Goal: Information Seeking & Learning: Learn about a topic

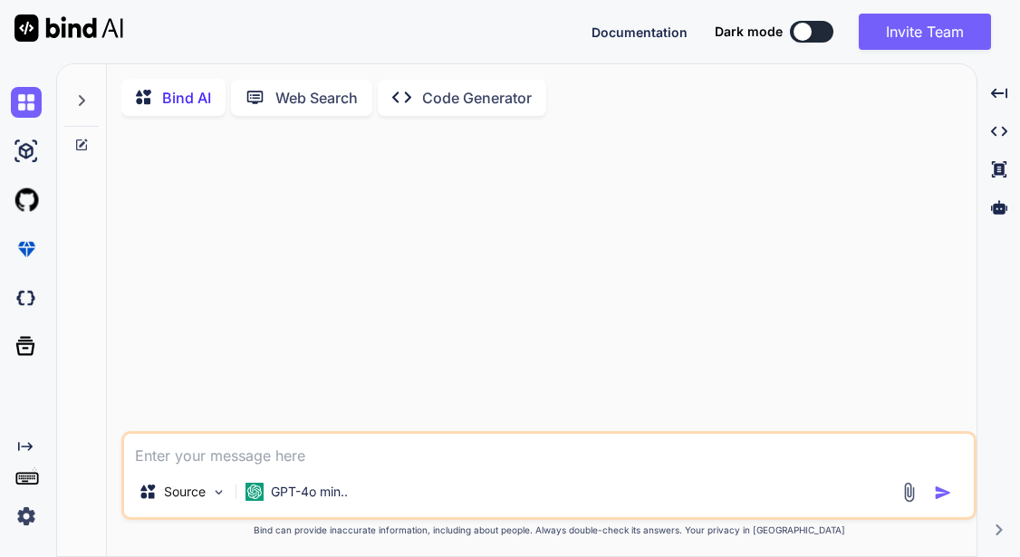
type textarea "x"
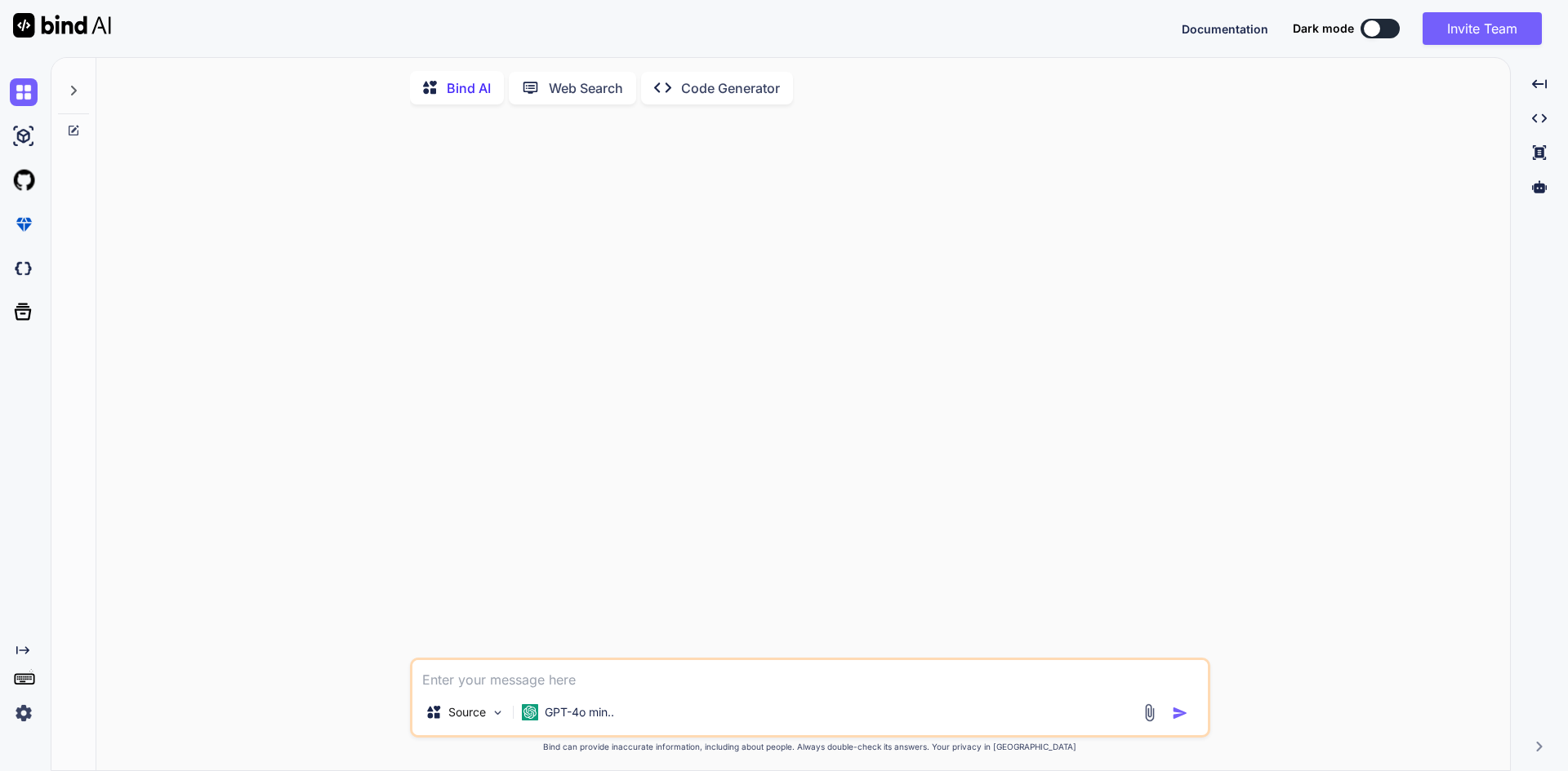
click at [474, 501] on textarea at bounding box center [810, 675] width 796 height 30
type textarea "e"
type textarea "x"
type textarea "ex"
type textarea "x"
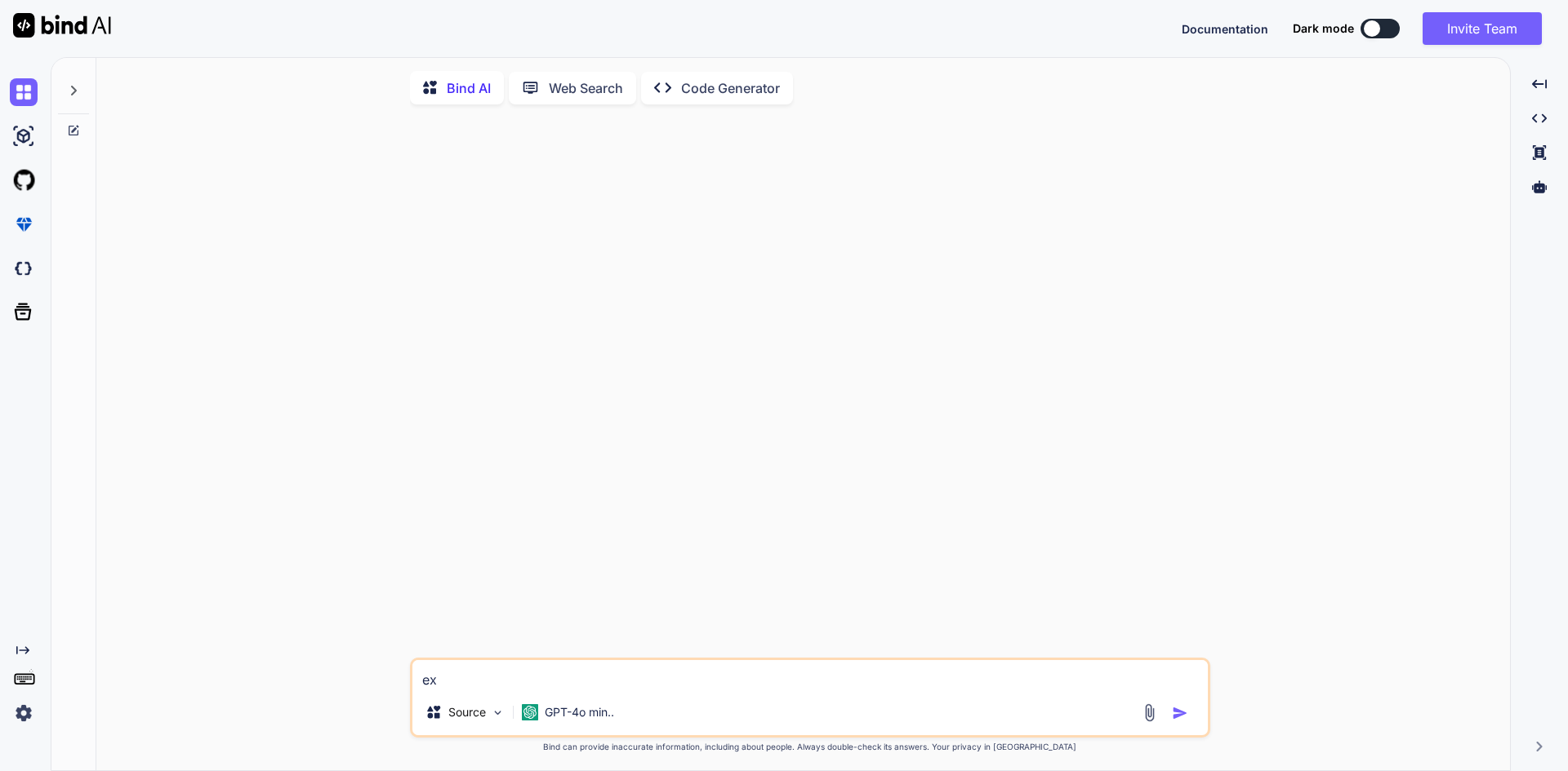
type textarea "exp"
type textarea "x"
type textarea "expl"
type textarea "x"
type textarea "expla"
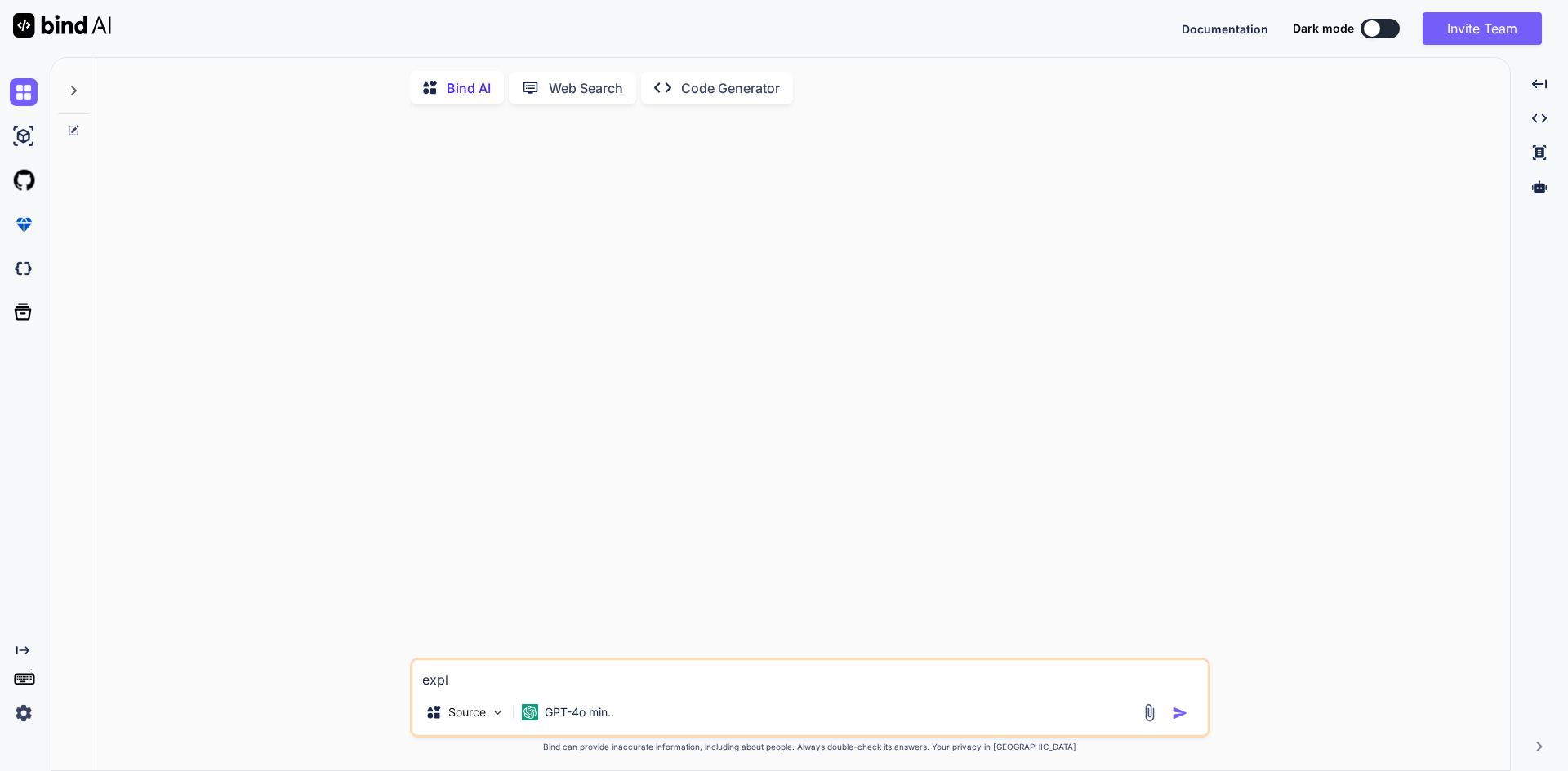
type textarea "x"
type textarea "explai"
type textarea "x"
type textarea "explain"
type textarea "x"
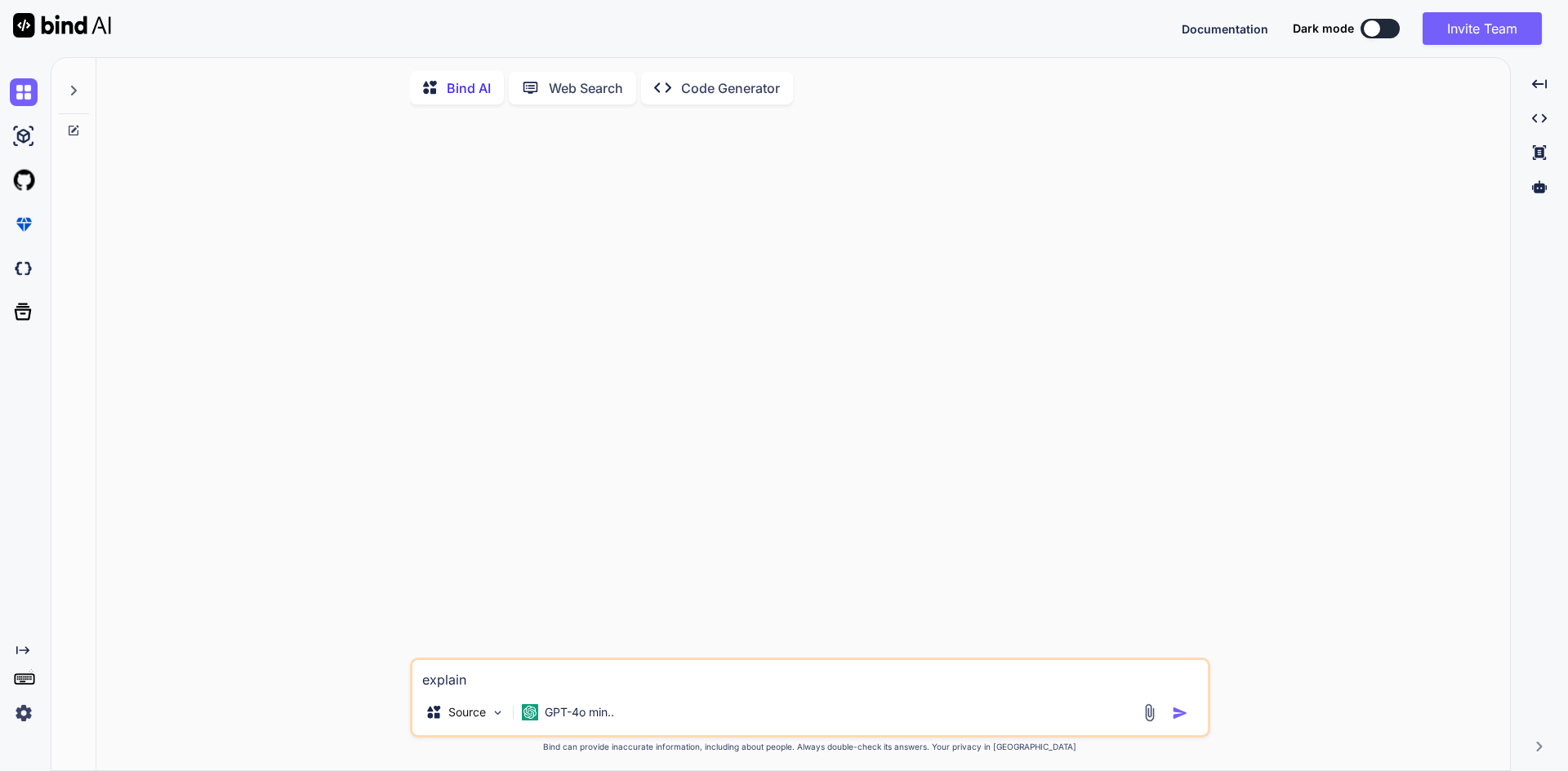
type textarea "explain"
type textarea "x"
type textarea "explain C"
type textarea "x"
type textarea "explain"
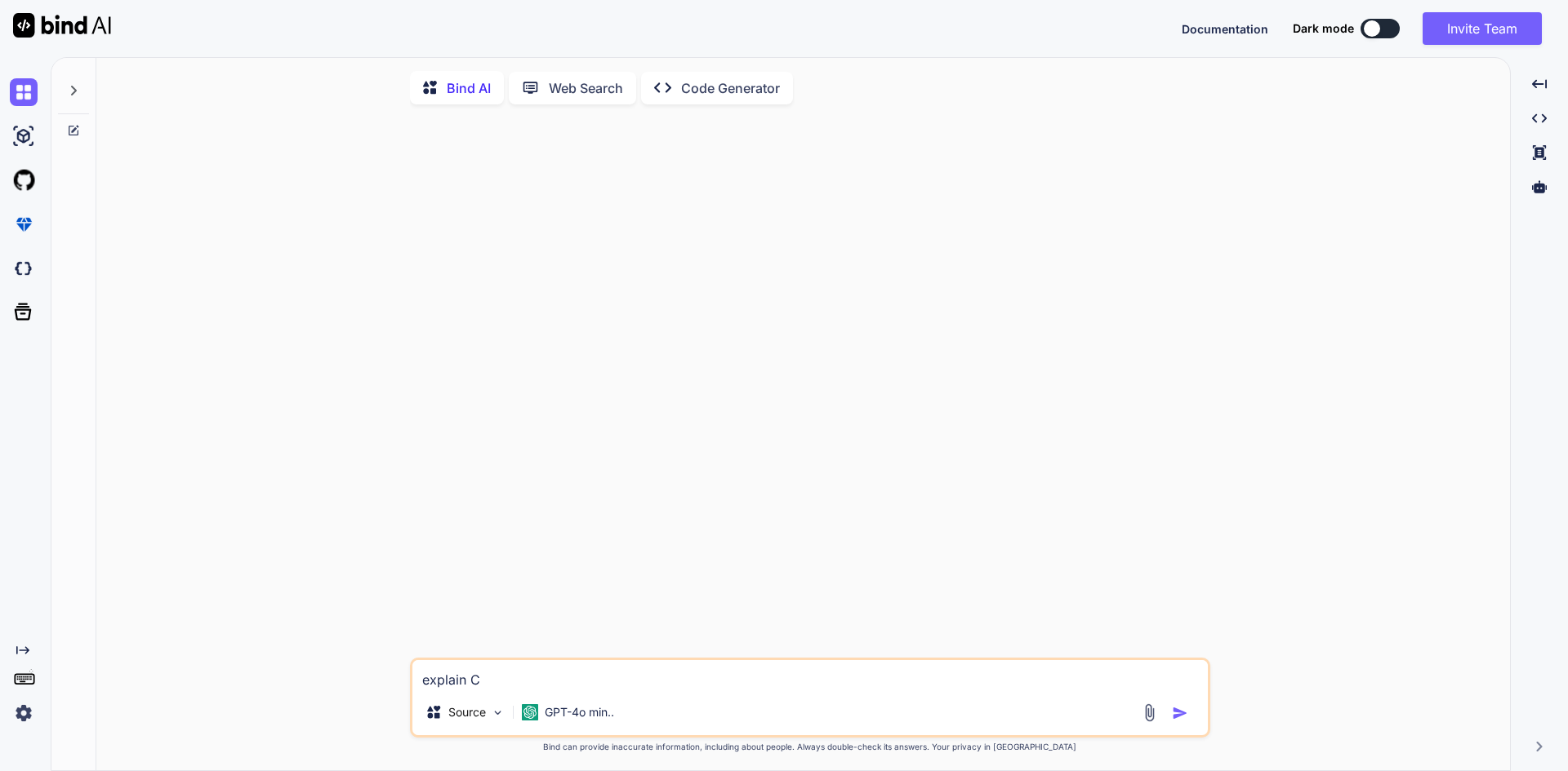
type textarea "x"
type textarea "explain S"
type textarea "x"
type textarea "explain St"
type textarea "x"
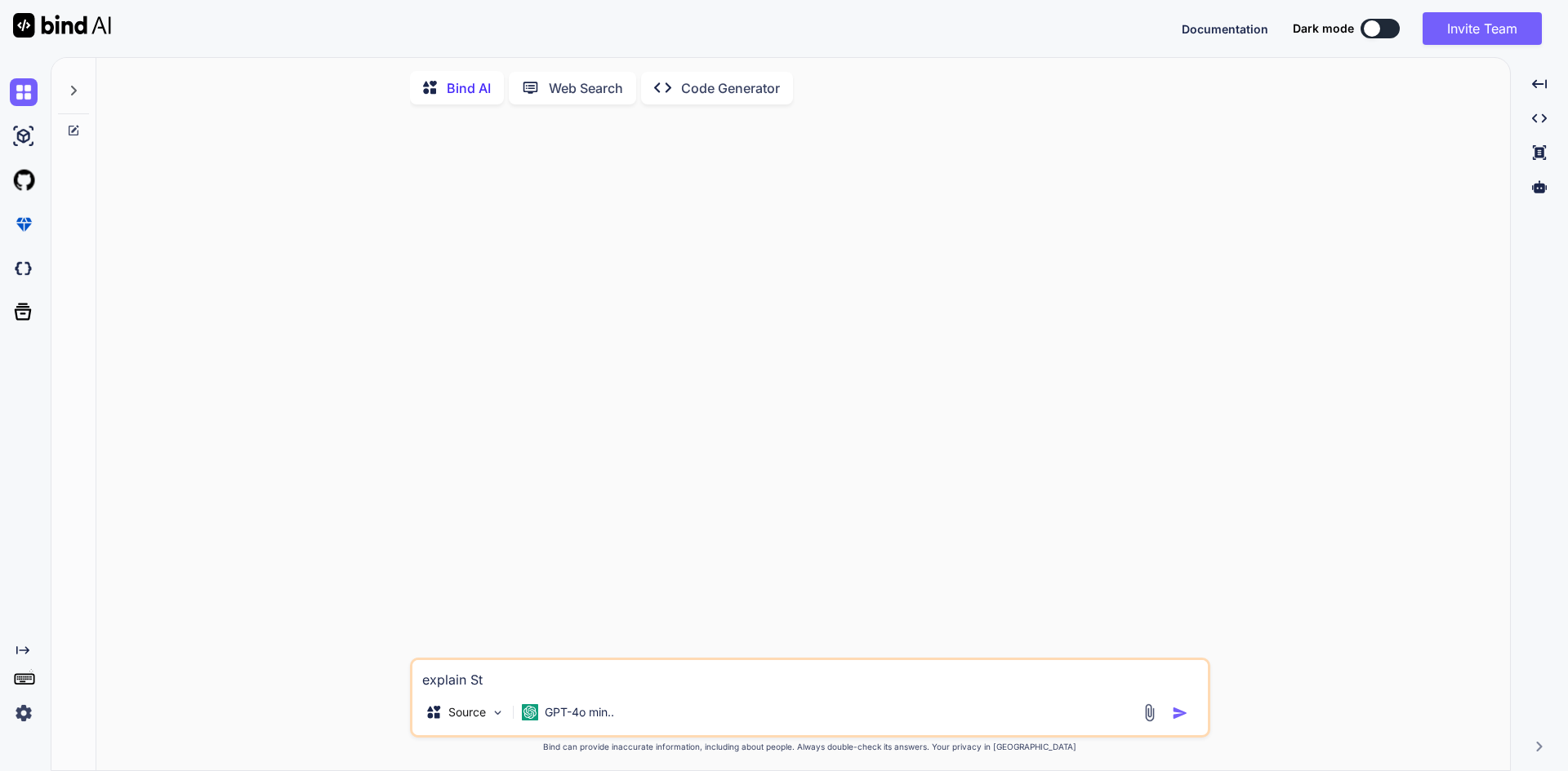
type textarea "explain Str"
type textarea "x"
type textarea "explain Stru"
type textarea "x"
type textarea "explain Strut"
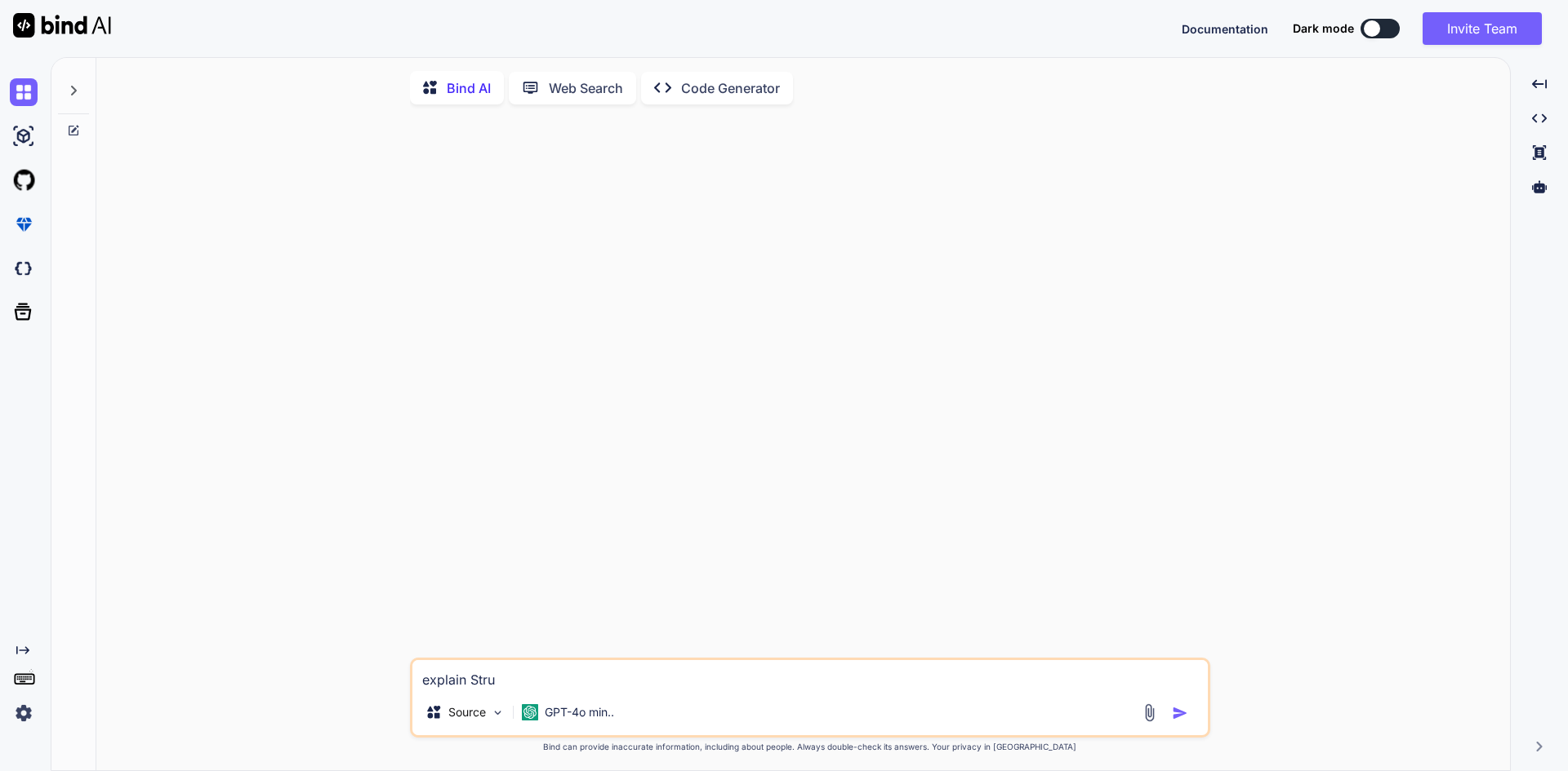
type textarea "x"
type textarea "explain Struts"
type textarea "x"
type textarea "explain Struts2"
type textarea "x"
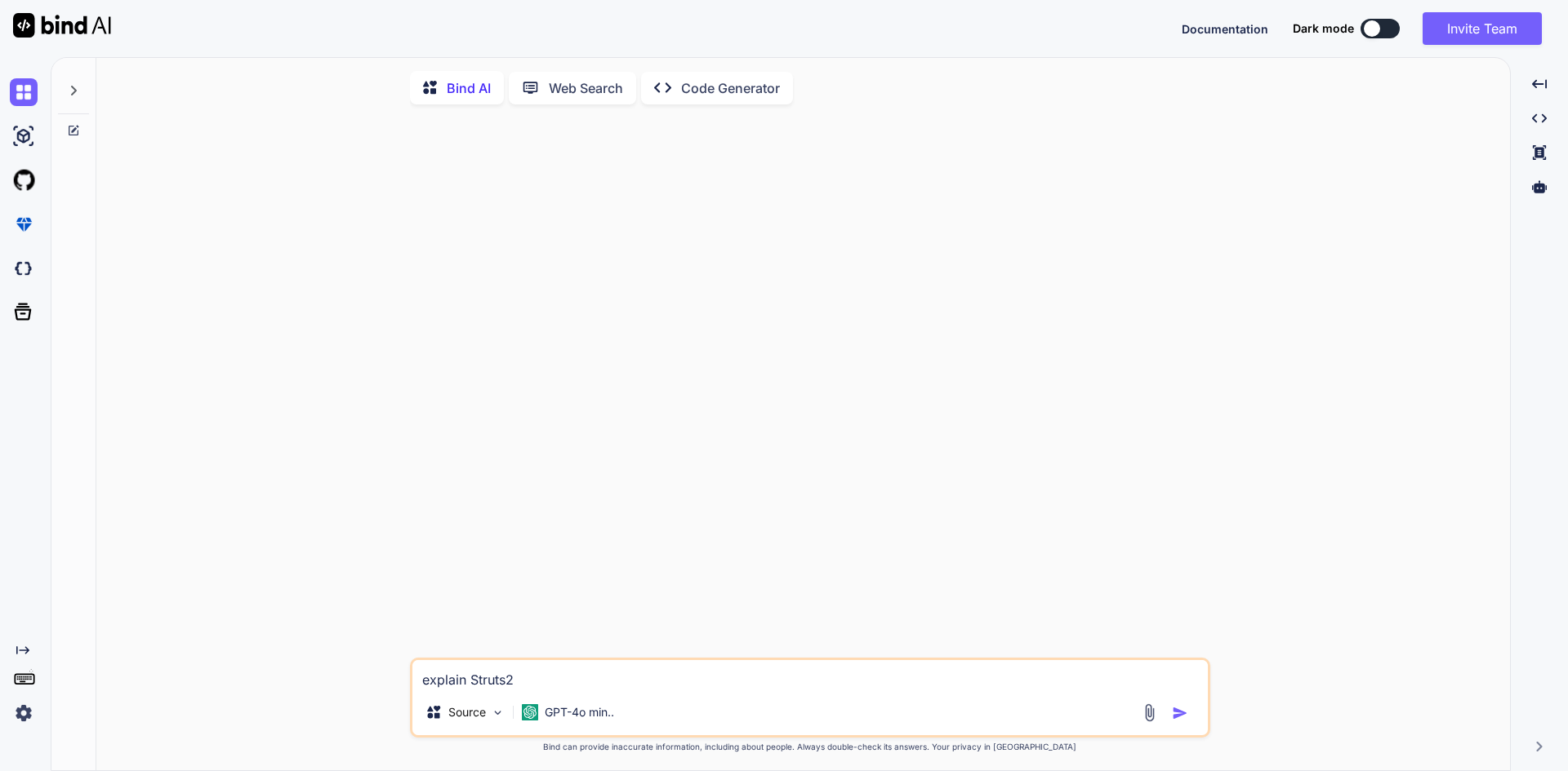
type textarea "explain Struts2"
type textarea "x"
type textarea "explain Struts2 f"
type textarea "x"
type textarea "explain Struts2 fr"
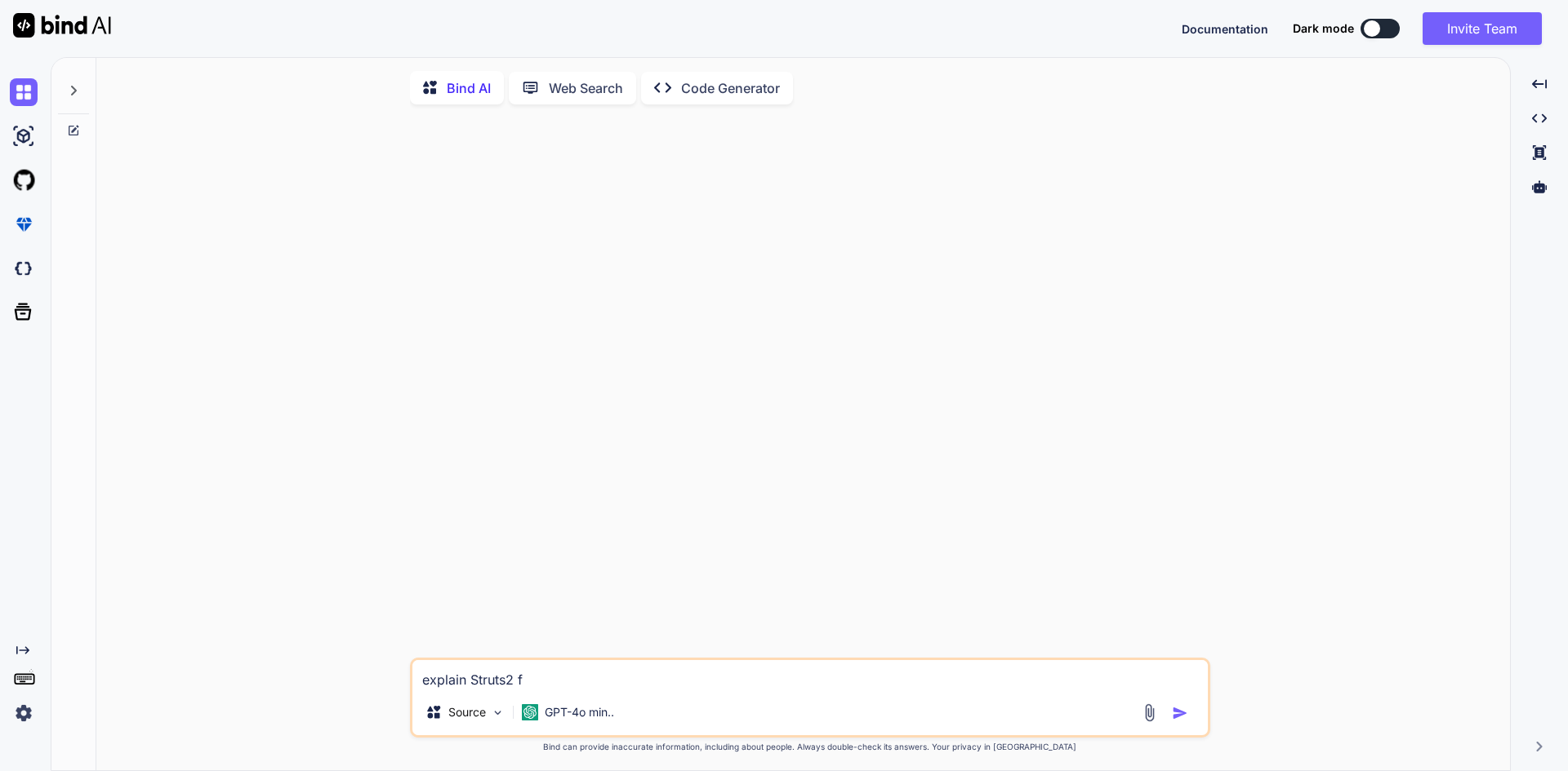
type textarea "x"
type textarea "explain Struts2 fre"
type textarea "x"
type textarea "explain Struts2 frea"
type textarea "x"
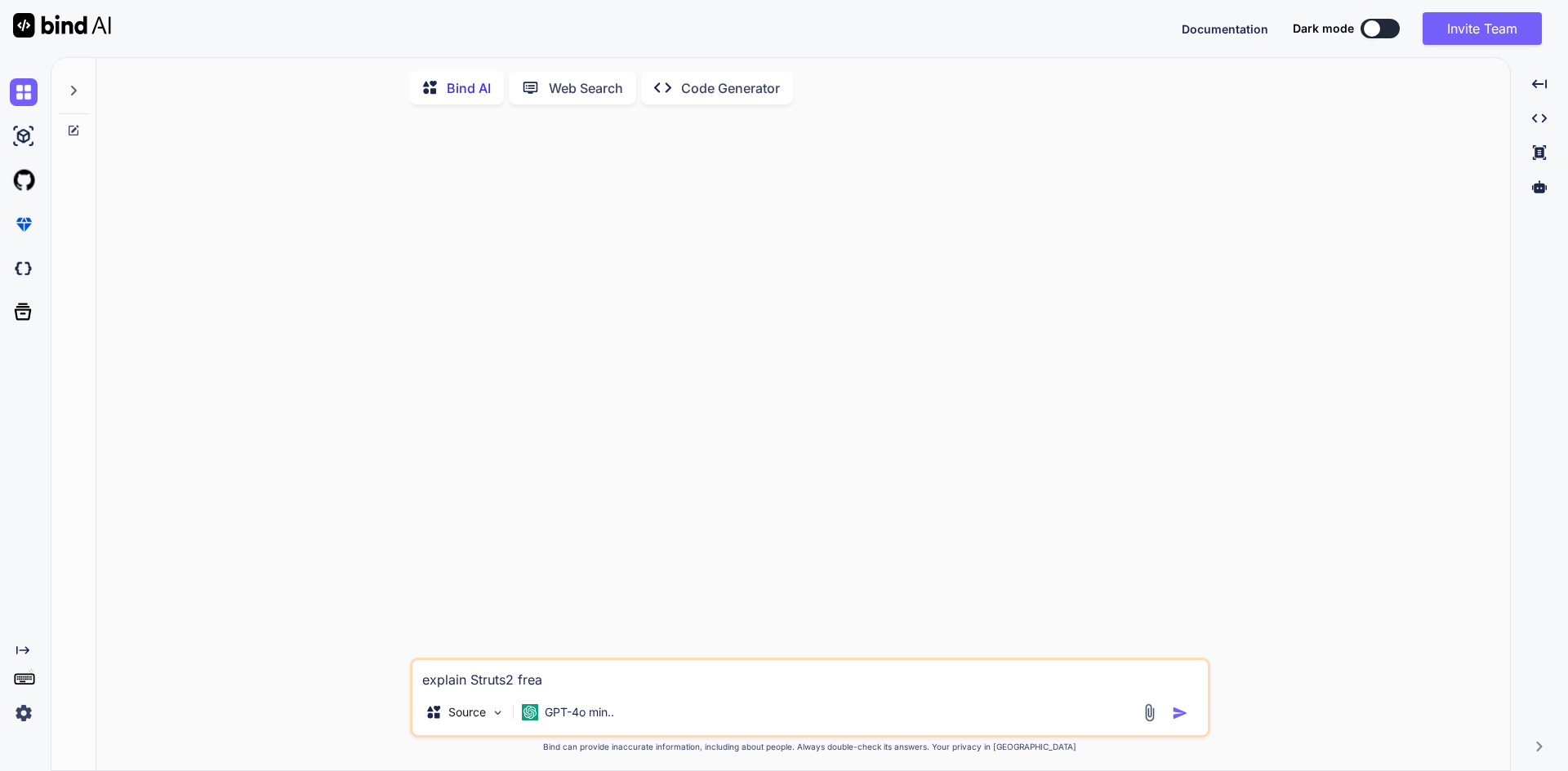
type textarea "explain Struts2 fre"
type textarea "x"
type textarea "explain Struts2 fr"
type textarea "x"
type textarea "explain Struts2 fra"
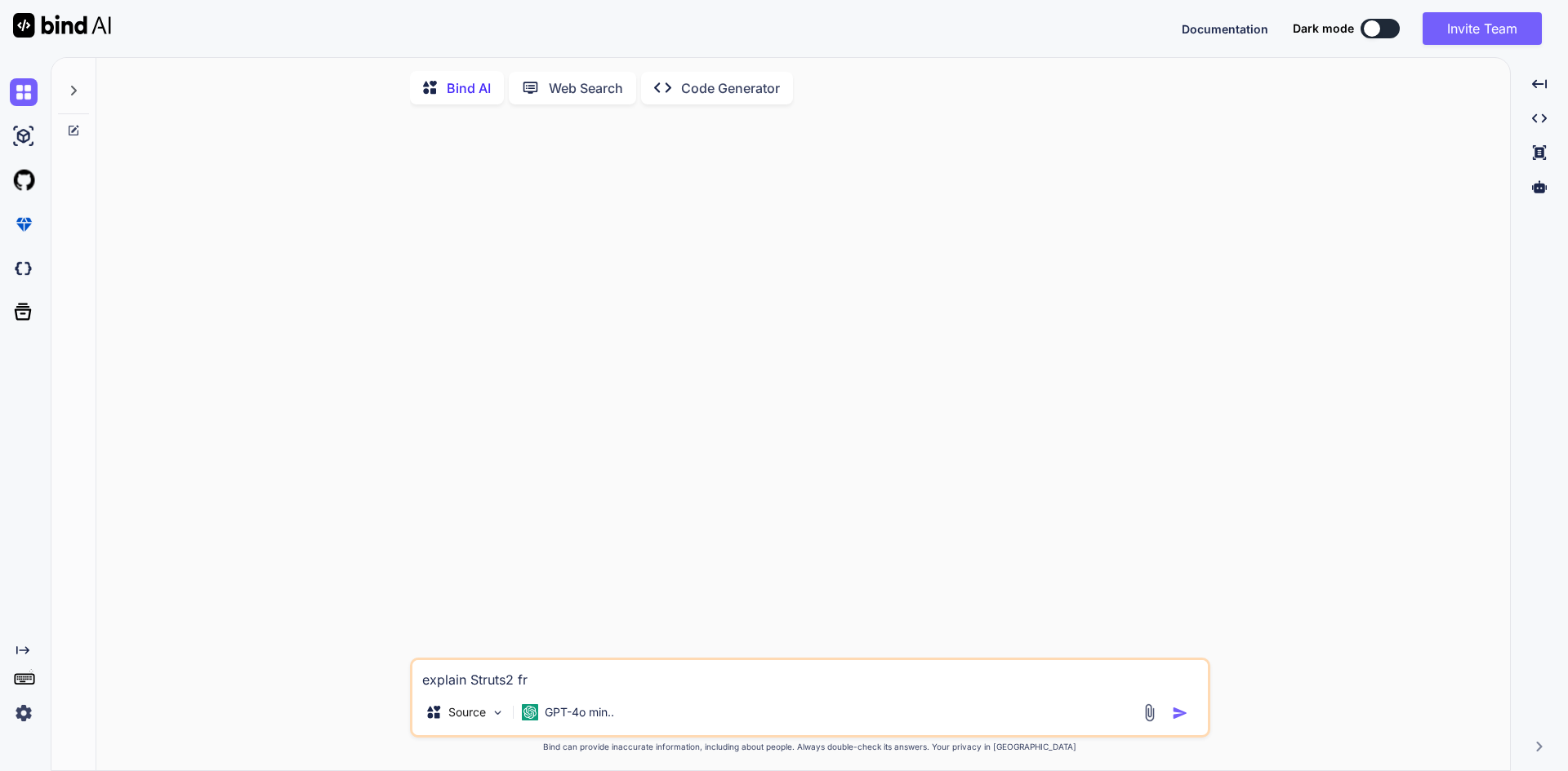
type textarea "x"
type textarea "explain Struts2 fram"
type textarea "x"
type textarea "explain Struts2 frame"
type textarea "x"
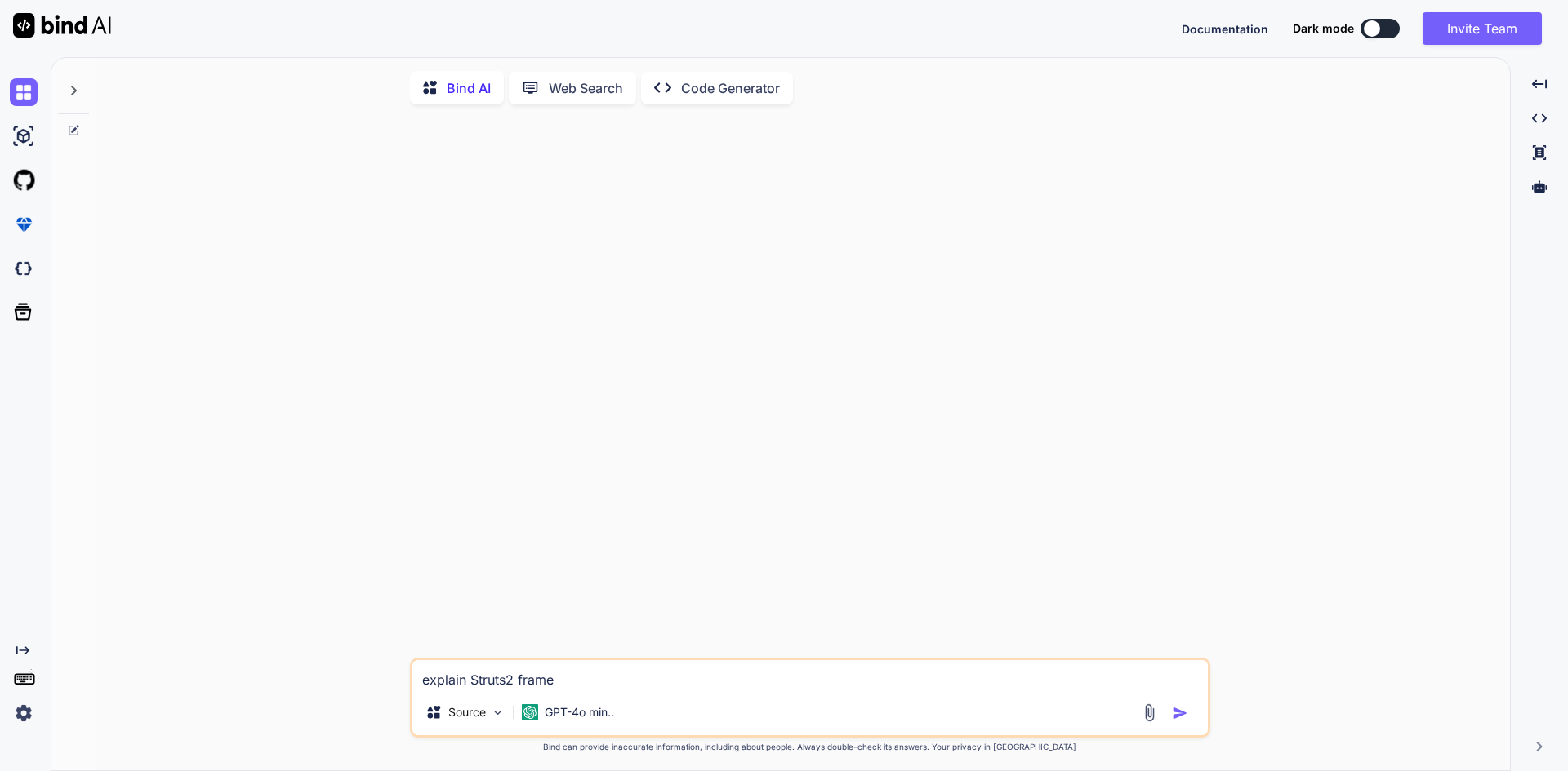
type textarea "explain Struts2 framew"
type textarea "x"
type textarea "explain Struts2 framewo"
type textarea "x"
type textarea "explain Struts2 framewor"
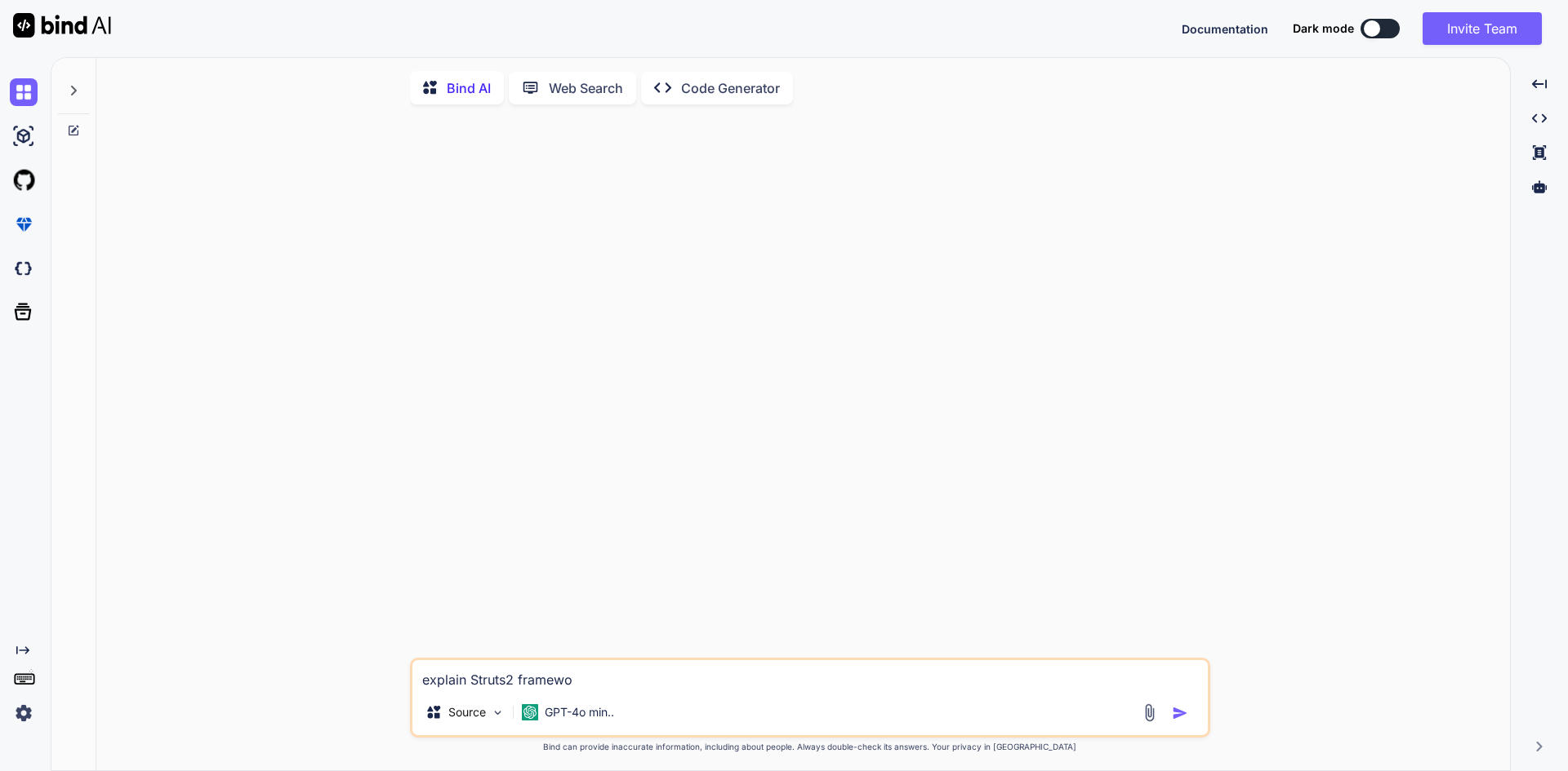
type textarea "x"
type textarea "explain Struts2 framework"
type textarea "x"
type textarea "explain Struts2 framework"
type textarea "x"
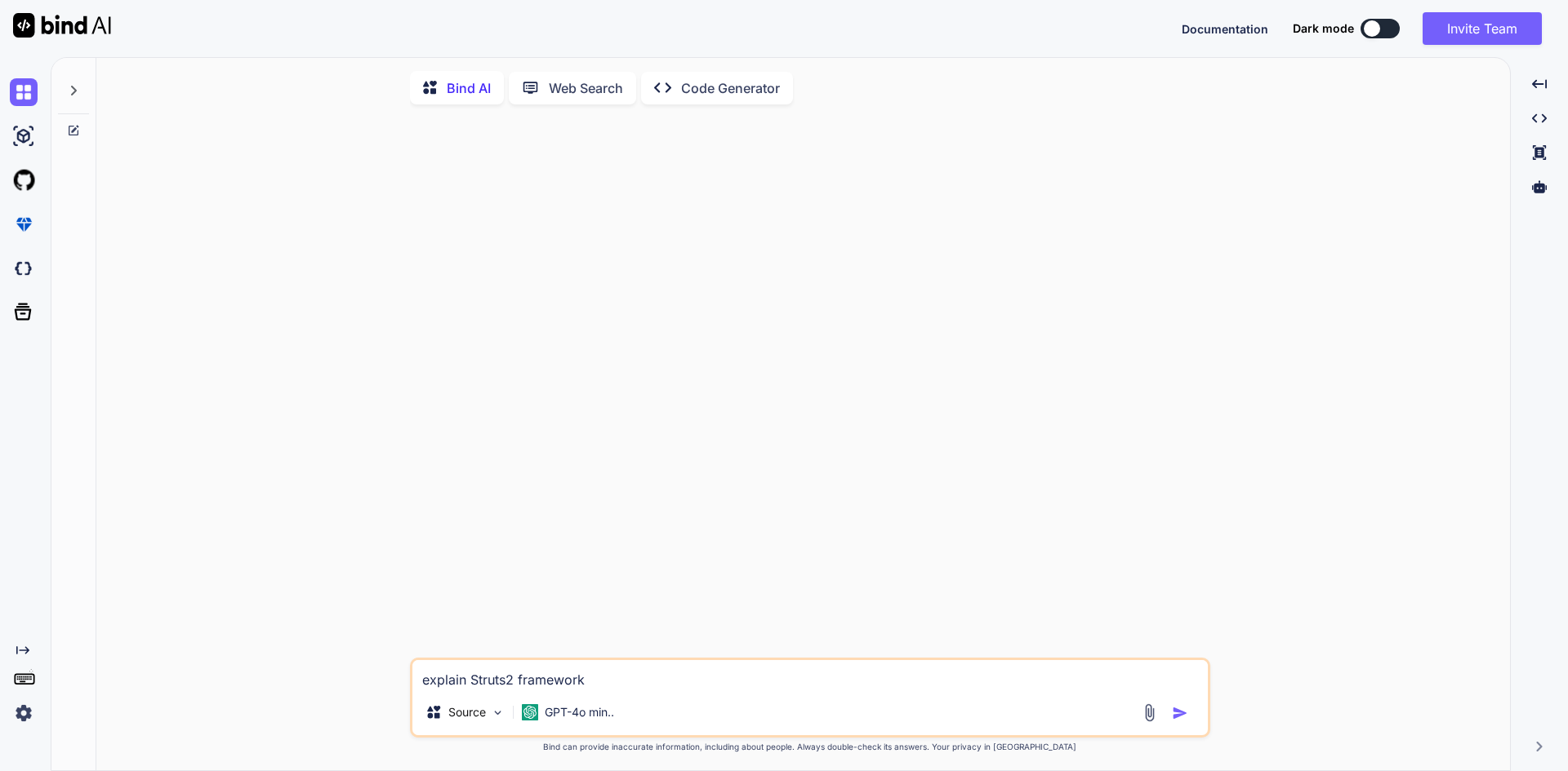
type textarea "explain Struts2 framework i"
type textarea "x"
type textarea "explain Struts2 framework in"
type textarea "x"
type textarea "explain Struts2 framework in"
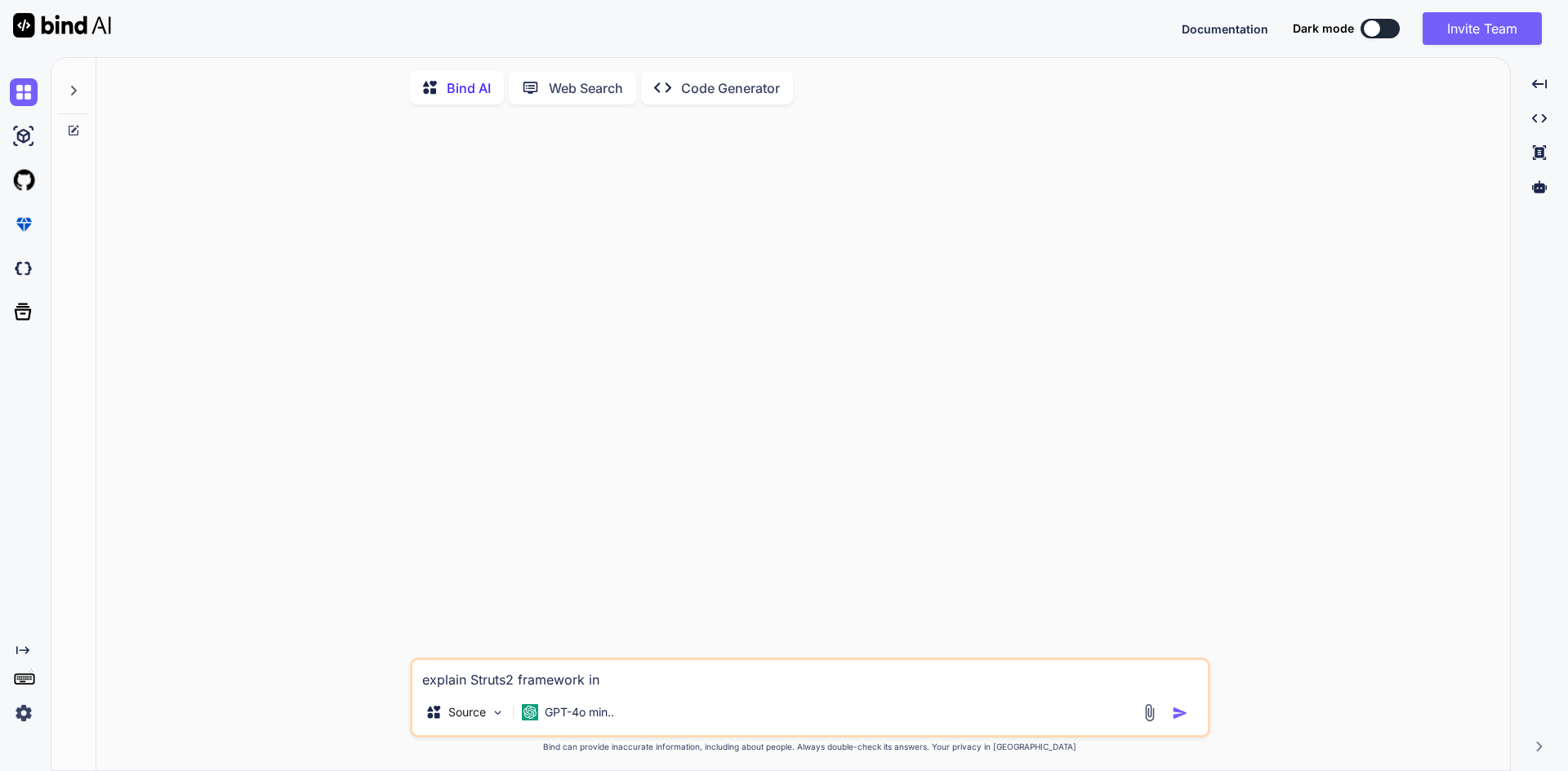
type textarea "x"
type textarea "explain Struts2 framework in d"
type textarea "x"
type textarea "explain Struts2 framework in da"
type textarea "x"
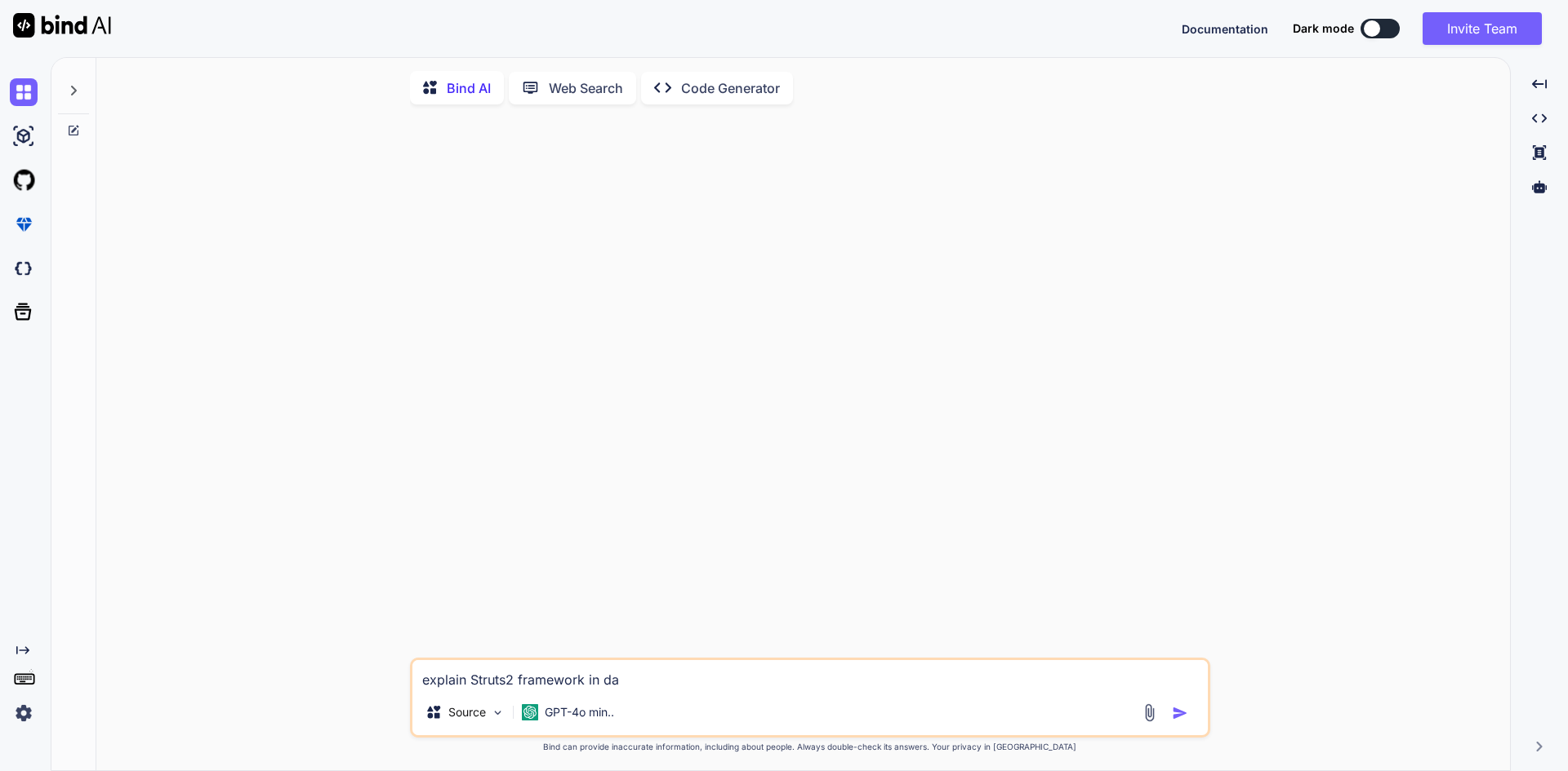
type textarea "explain Struts2 framework in d"
type textarea "x"
type textarea "explain Struts2 framework in di"
type textarea "x"
type textarea "explain Struts2 framework in dit"
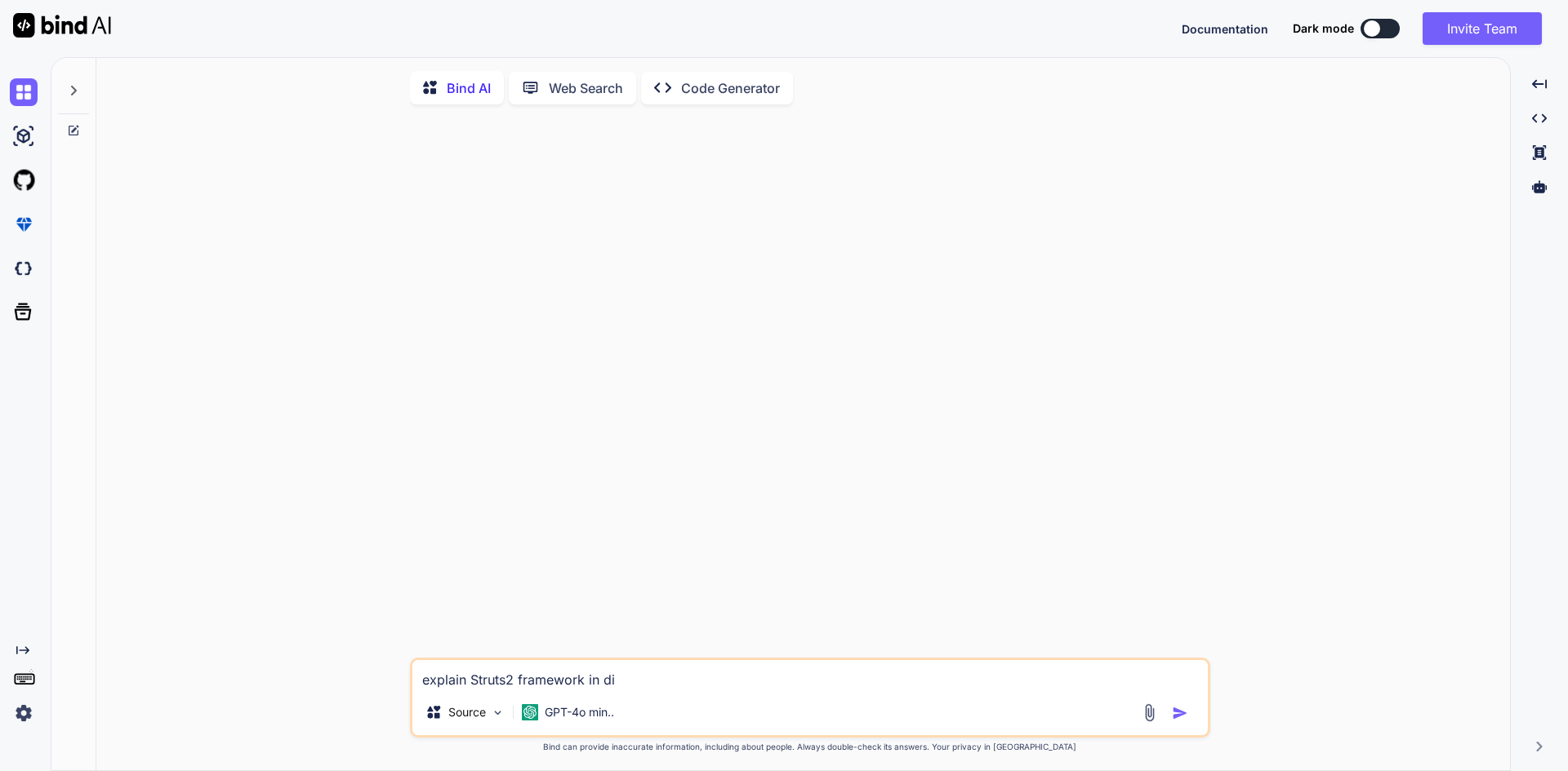
type textarea "x"
type textarea "explain Struts2 framework in dita"
type textarea "x"
type textarea "explain Struts2 framework in dital"
type textarea "x"
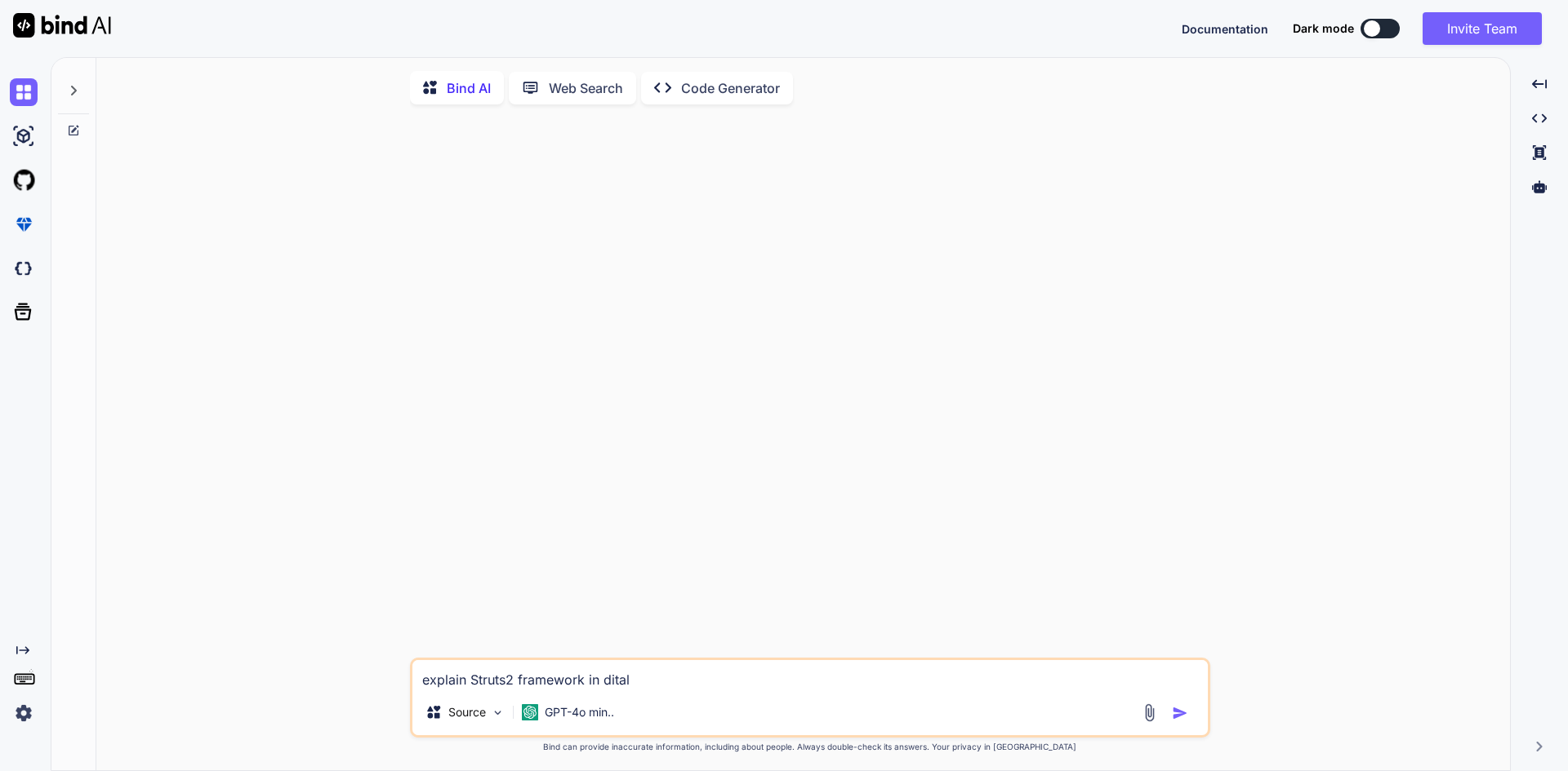
type textarea "explain Struts2 framework in ditals"
type textarea "x"
type textarea "explain Struts2 framework in ditals"
type textarea "x"
type textarea "explain Struts2 framework in ditals"
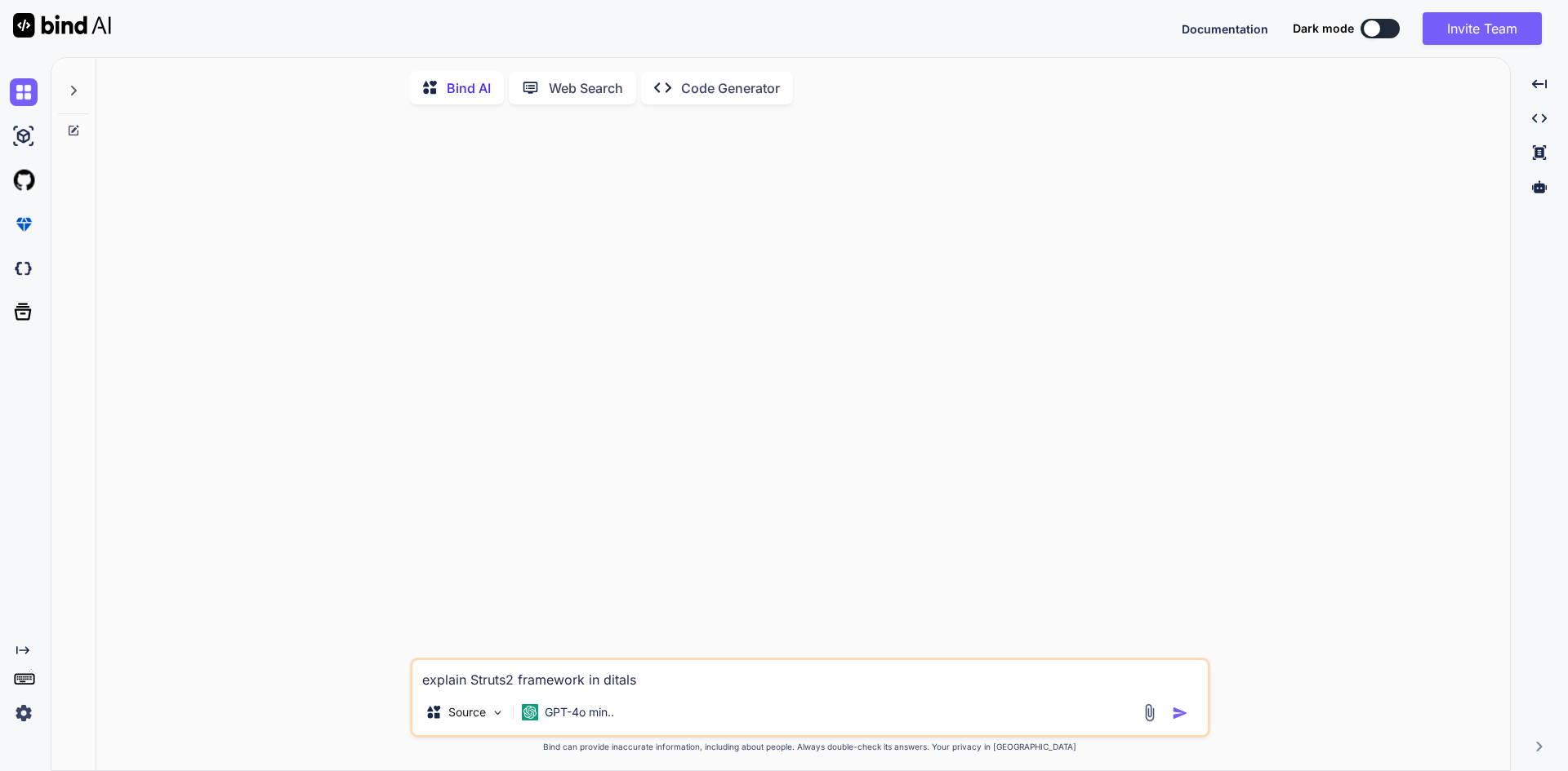
type textarea "x"
type textarea "explain Struts2 framework in dital"
type textarea "x"
type textarea "explain Struts2 framework in dita"
type textarea "x"
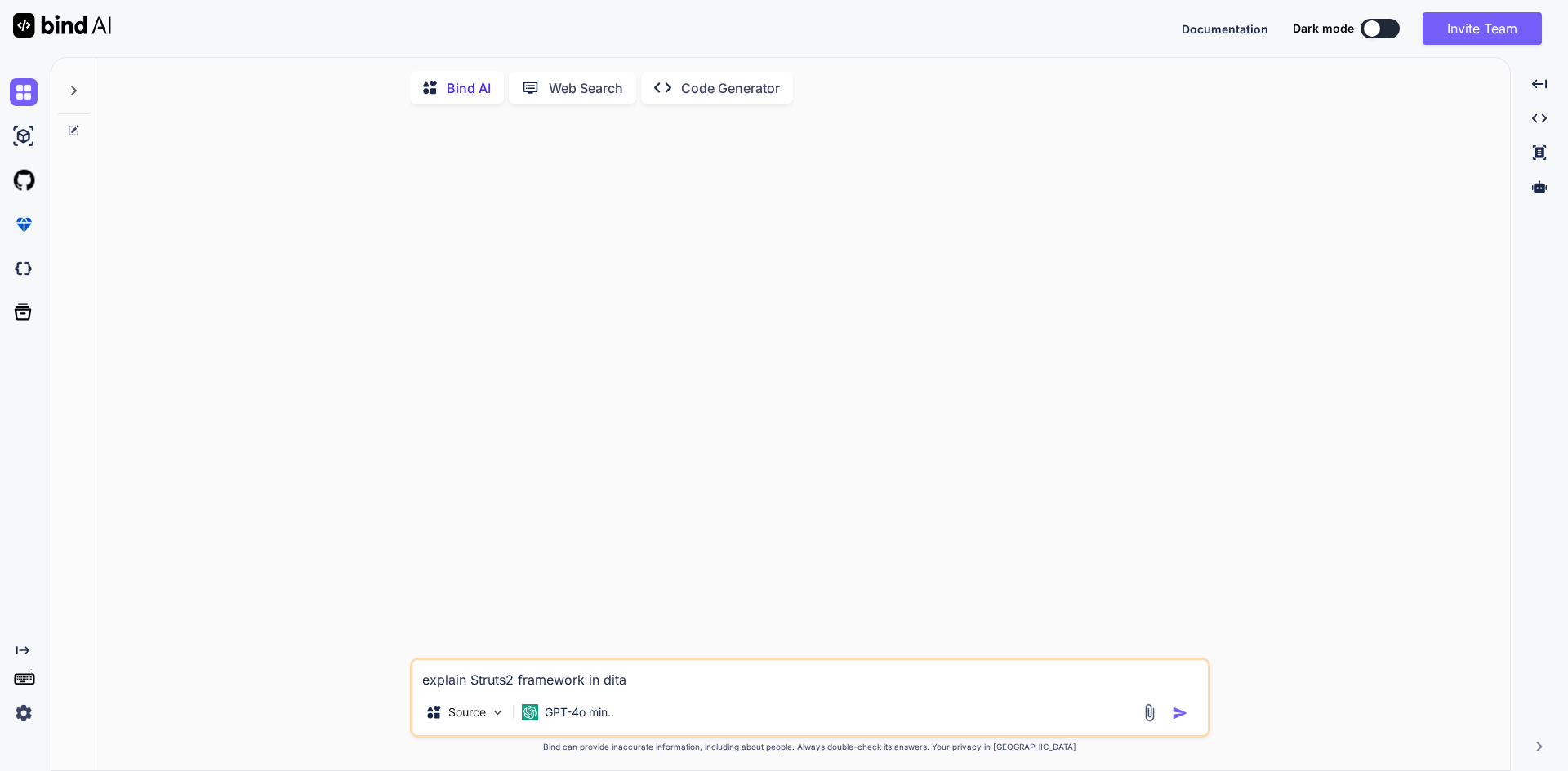
type textarea "explain Struts2 framework in dit"
type textarea "x"
type textarea "explain Struts2 framework in di"
type textarea "x"
type textarea "explain Struts2 framework in dit"
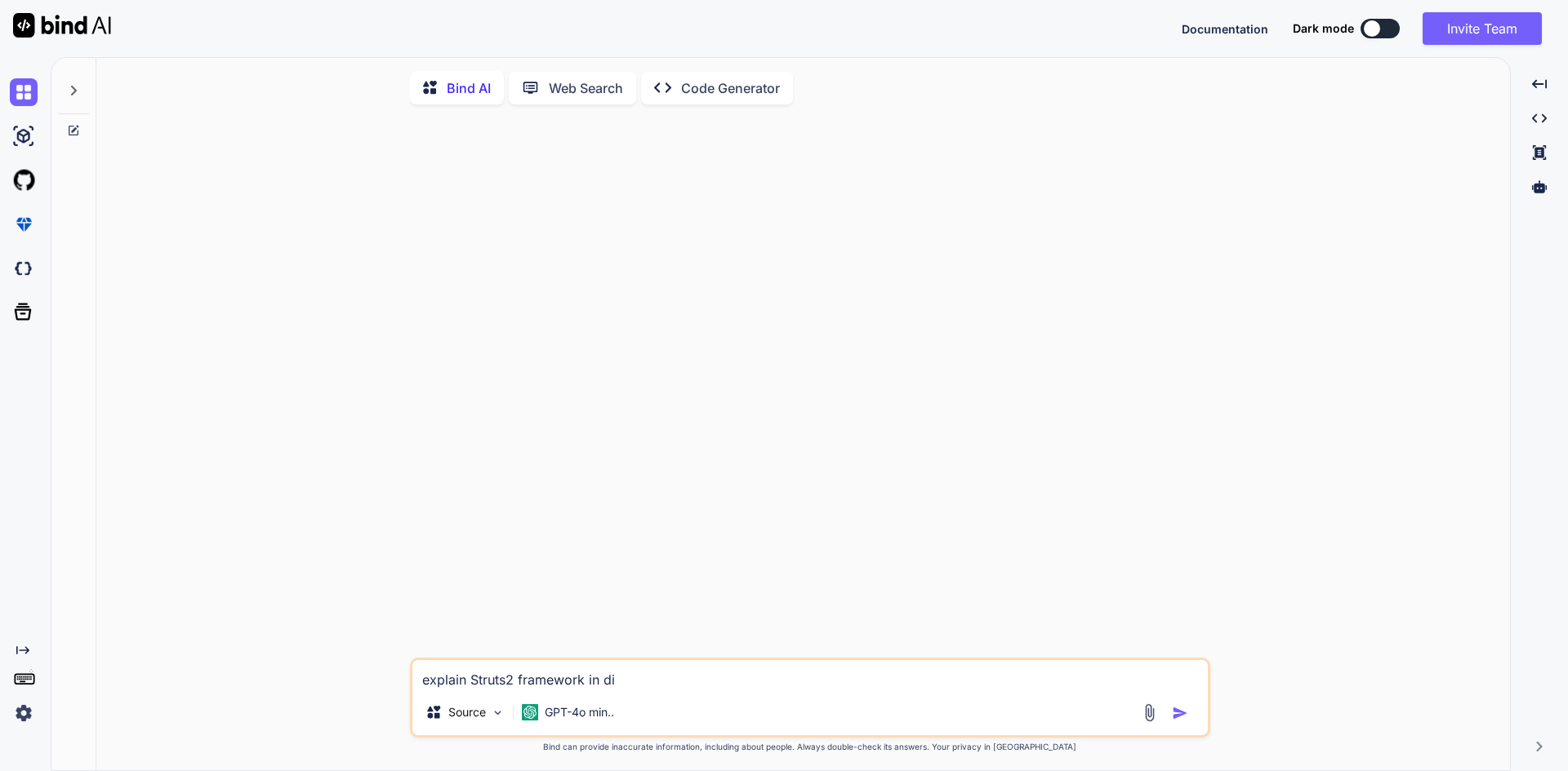
type textarea "x"
type textarea "explain Struts2 framework in dita"
type textarea "x"
type textarea "explain Struts2 framework in ditai"
type textarea "x"
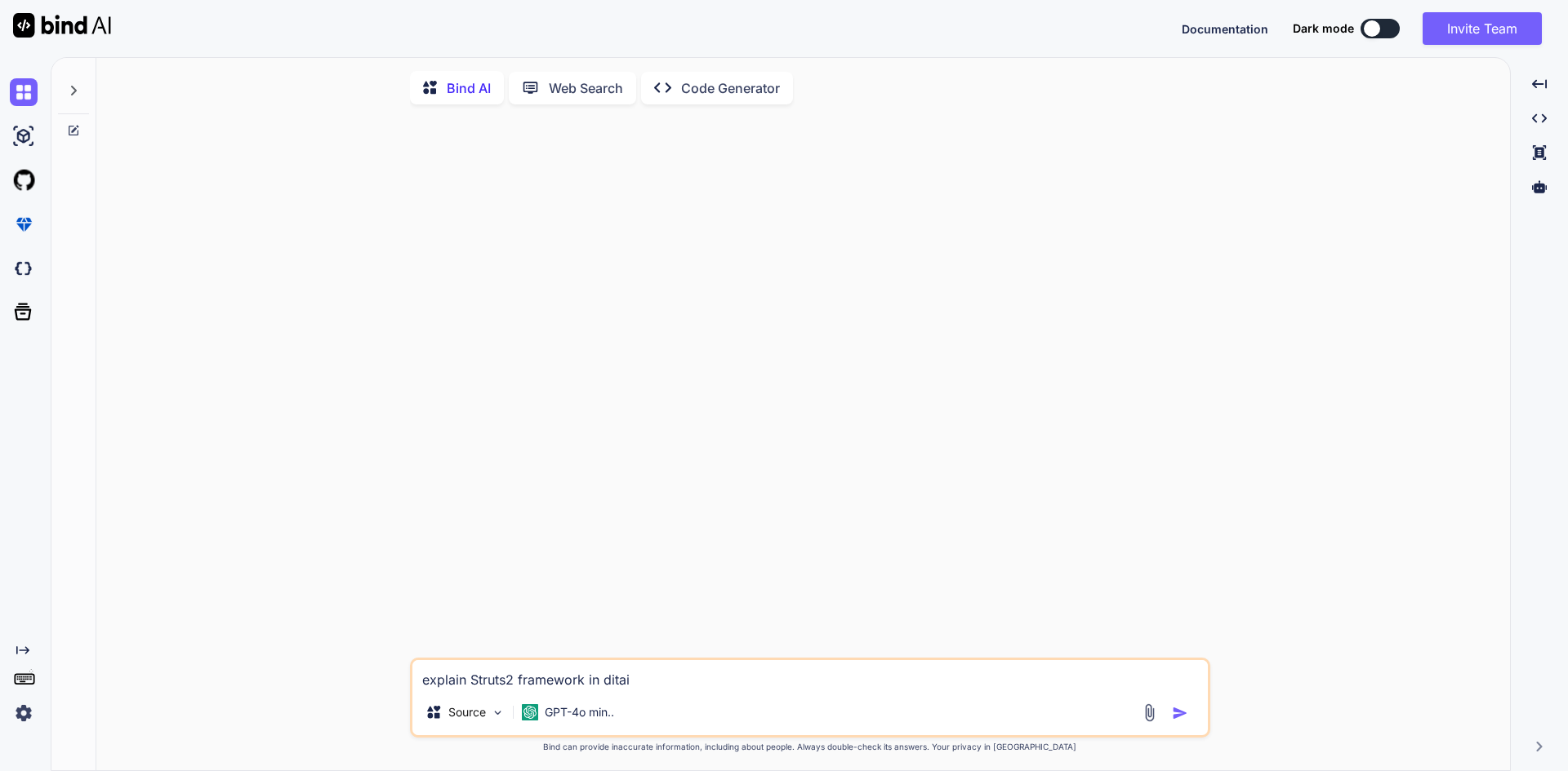
type textarea "explain Struts2 framework in ditail"
type textarea "x"
type textarea "explain Struts2 framework in ditails"
type textarea "x"
type textarea "explain Struts2 framework in ditails"
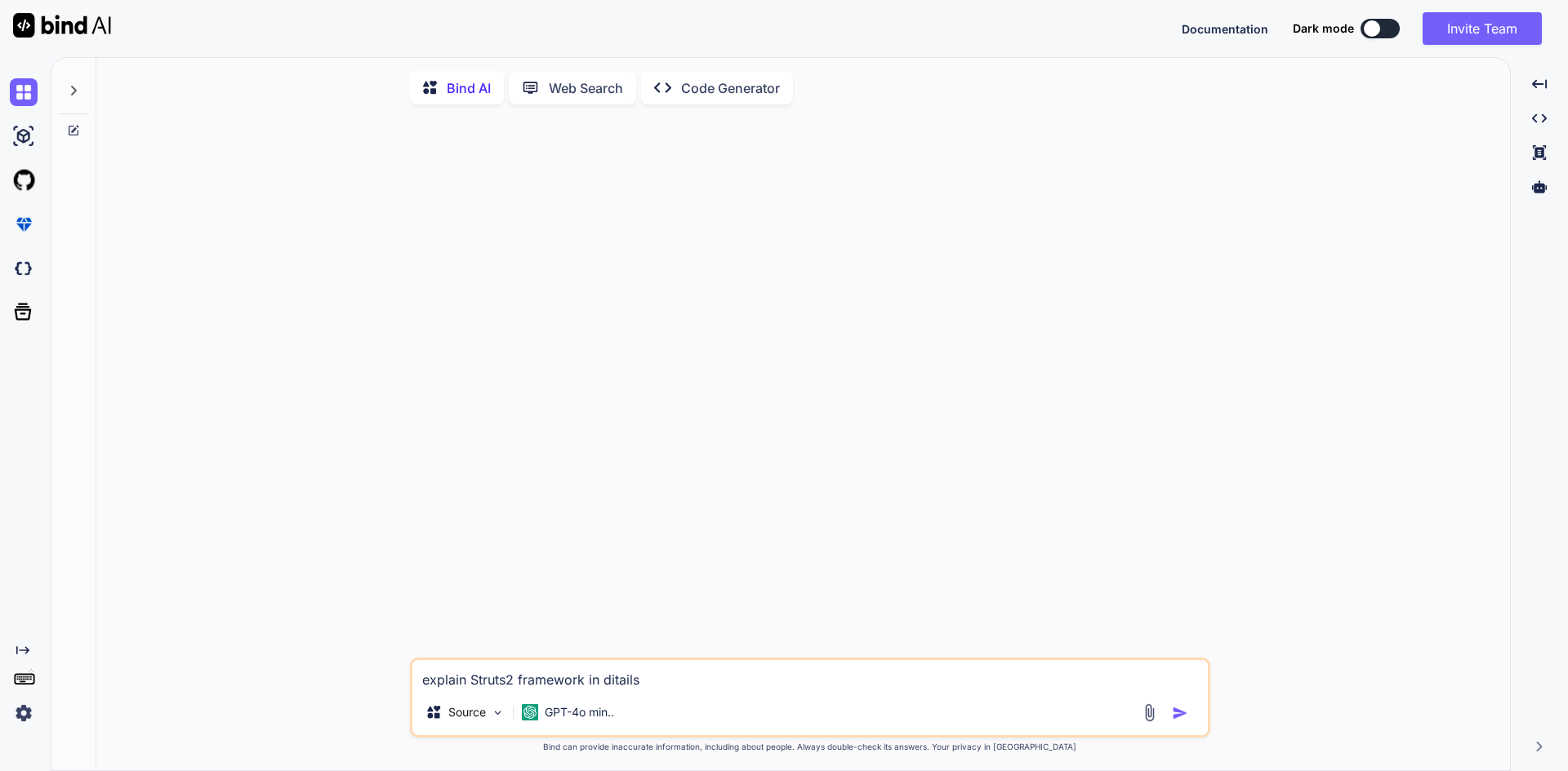
type textarea "x"
type textarea "explain Struts2 framework in ditails i"
type textarea "x"
type textarea "explain Struts2 framework in ditails in"
type textarea "x"
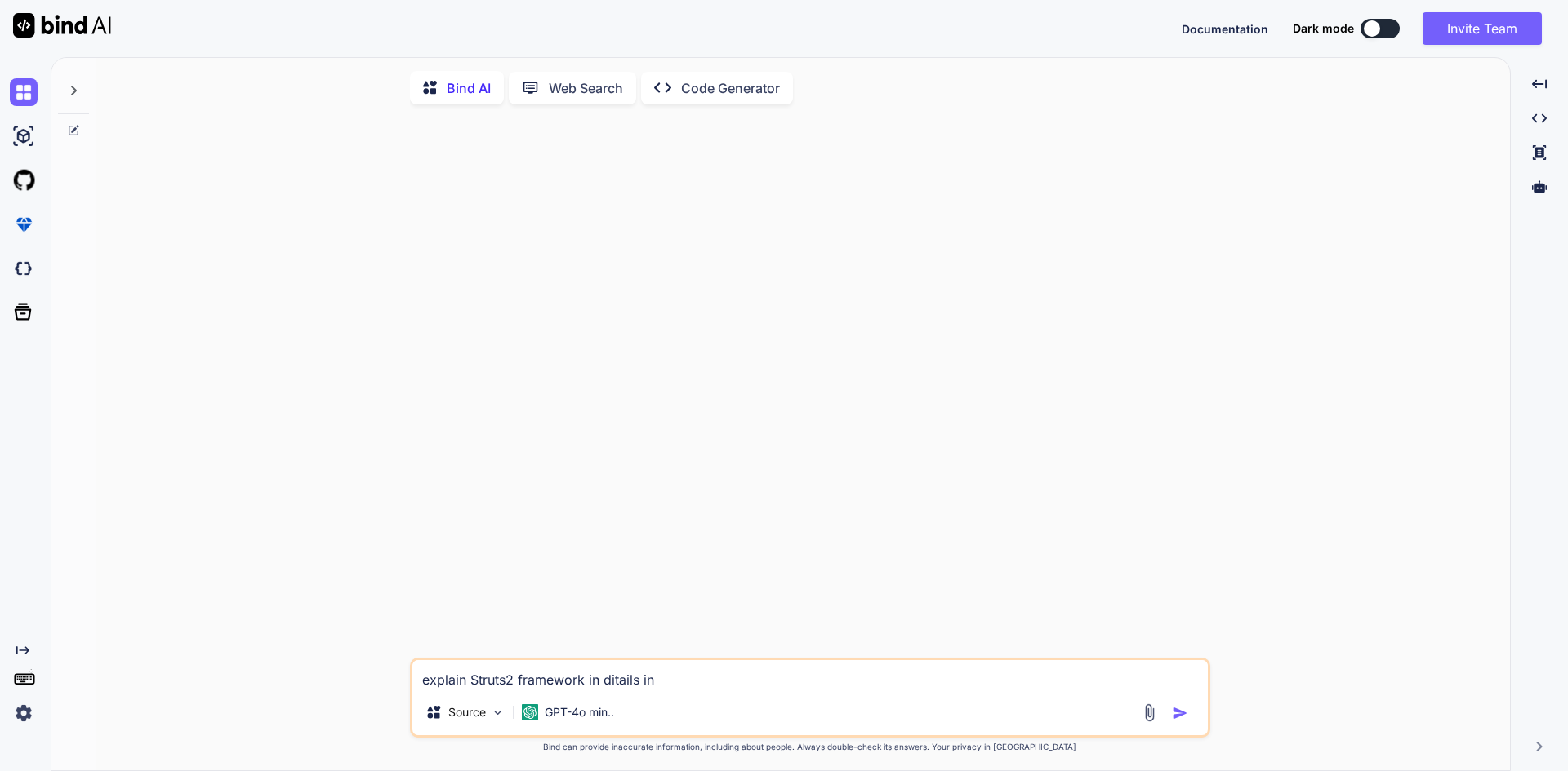
type textarea "explain Struts2 framework in ditails in"
type textarea "x"
type textarea "explain Struts2 framework in ditails in"
type textarea "x"
type textarea "explain Struts2 framework in ditails i"
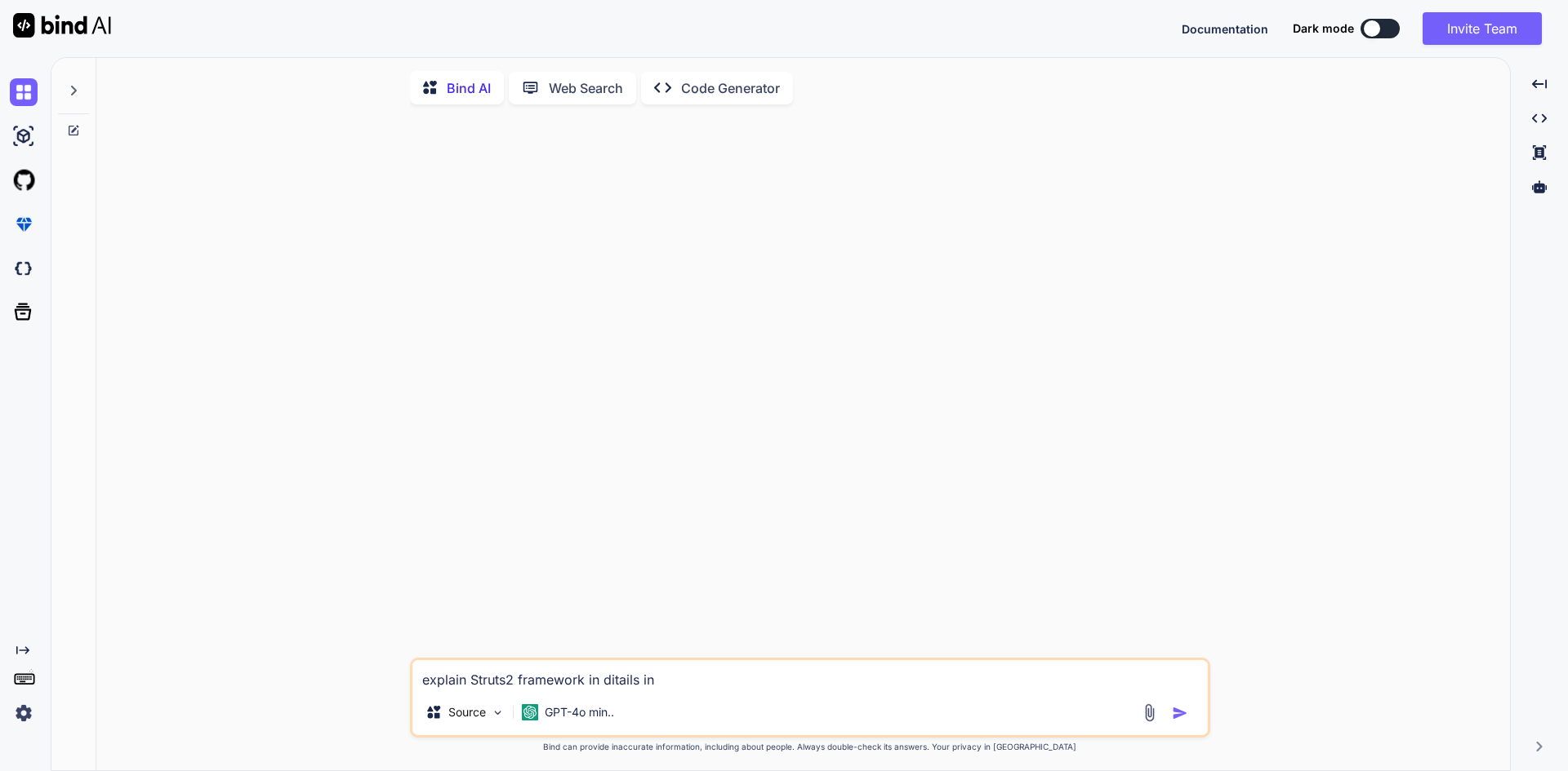
type textarea "x"
type textarea "explain Struts2 framework in ditails"
type textarea "x"
type textarea "explain Struts2 framework in ditails"
type textarea "x"
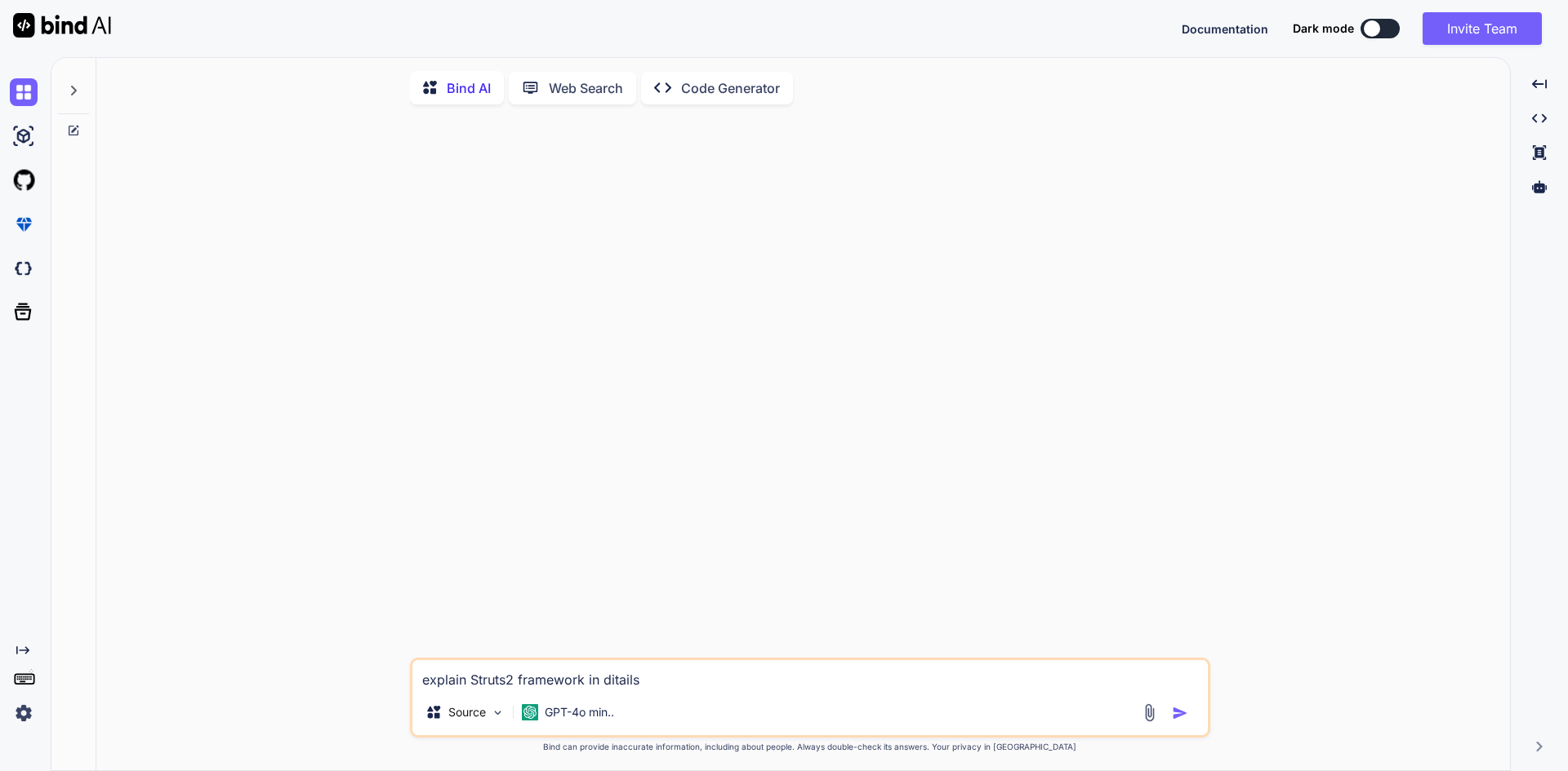
type textarea "explain Struts2 framework in ditail"
type textarea "x"
type textarea "explain Struts2 framework in ditai"
type textarea "x"
type textarea "explain Struts2 framework in dita"
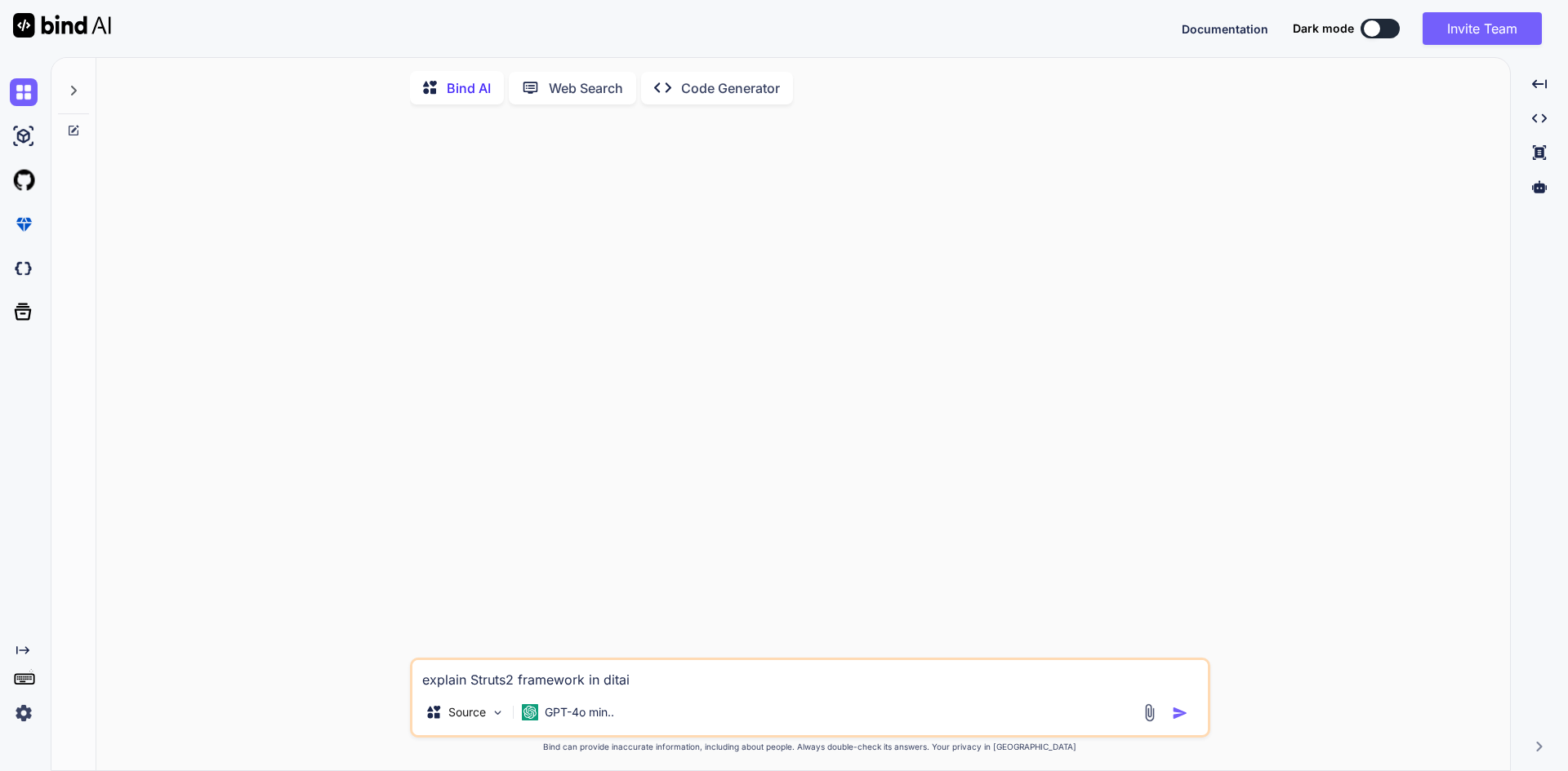
type textarea "x"
type textarea "explain Struts2 framework in dit"
type textarea "x"
type textarea "explain Struts2 framework in dita"
type textarea "x"
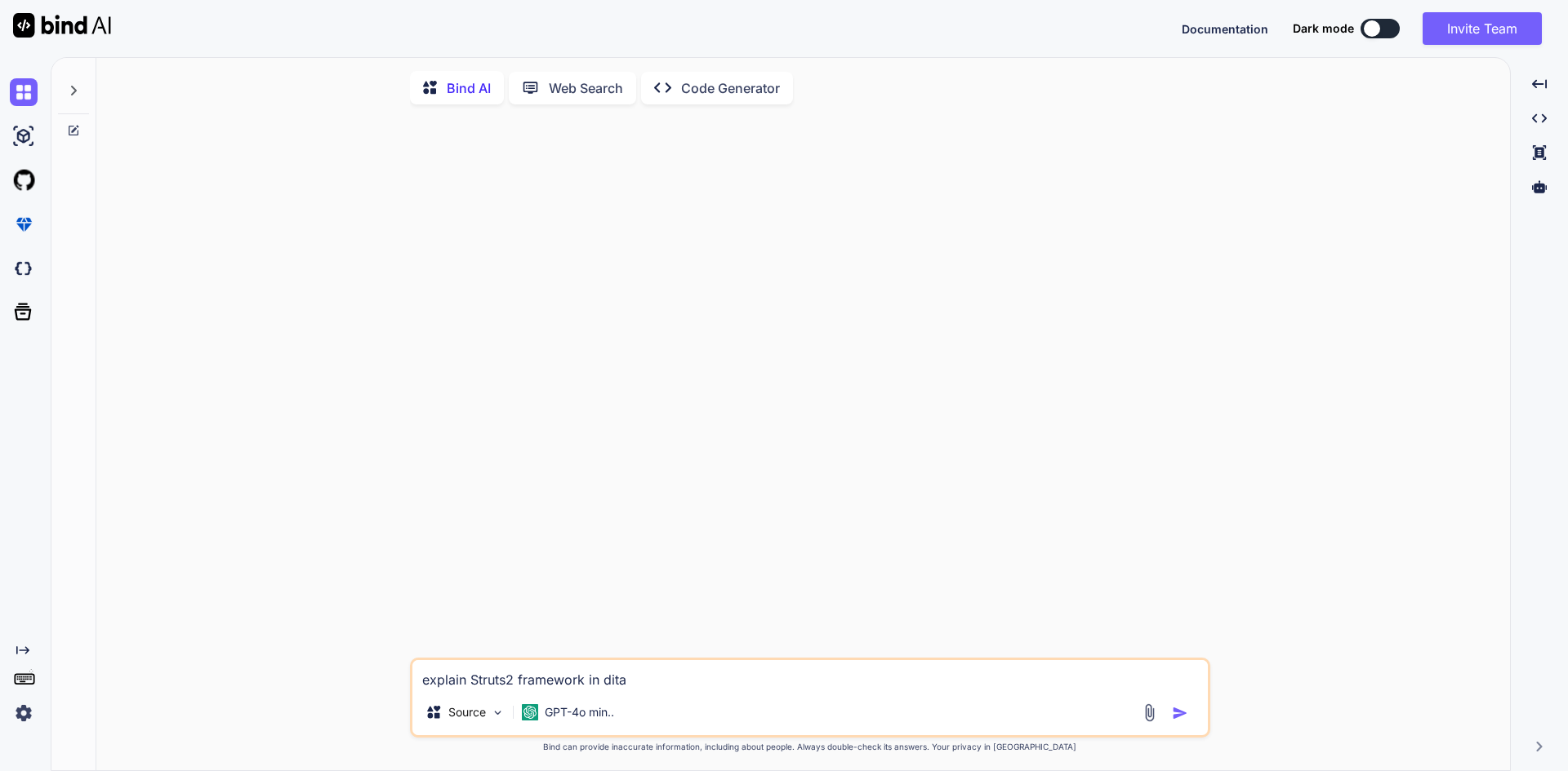
type textarea "explain Struts2 framework in dit"
type textarea "x"
type textarea "explain Struts2 framework in di"
type textarea "x"
type textarea "explain Struts2 framework in die"
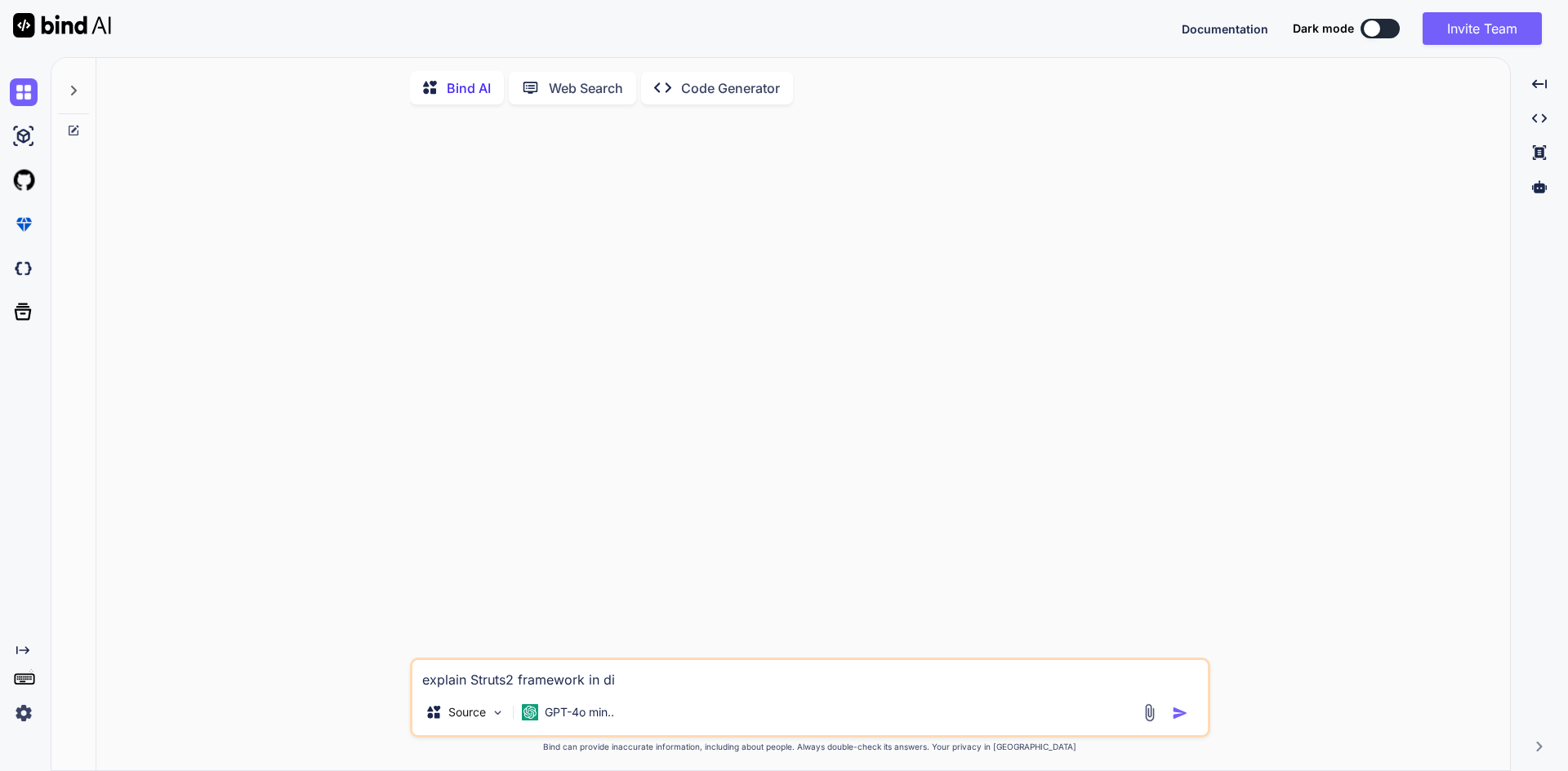
type textarea "x"
type textarea "explain Struts2 framework in di"
type textarea "x"
type textarea "explain Struts2 framework in d"
type textarea "x"
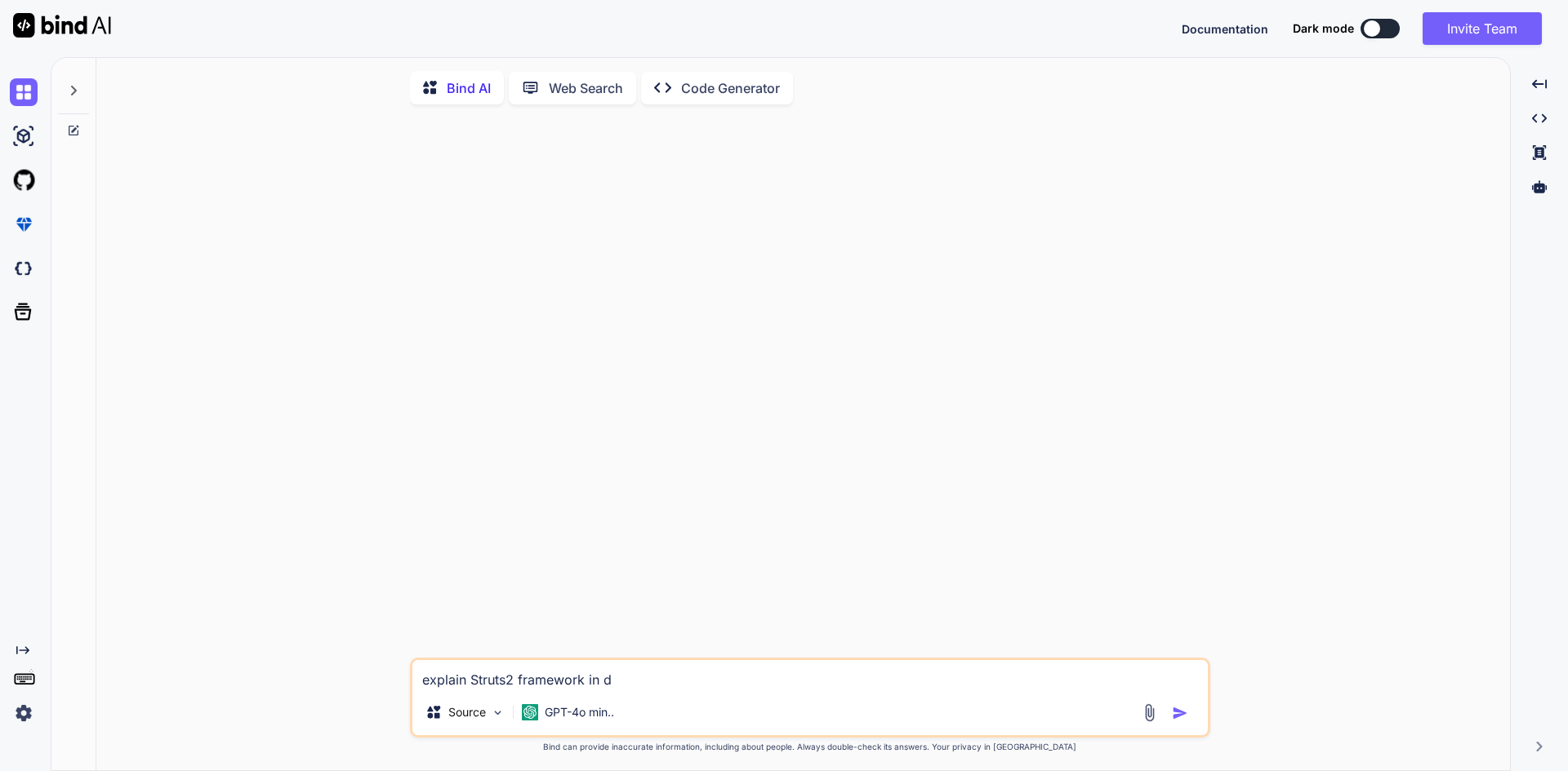
type textarea "explain Struts2 framework in de"
type textarea "x"
type textarea "explain Struts2 framework in det"
type textarea "x"
type textarea "explain Struts2 framework in deta"
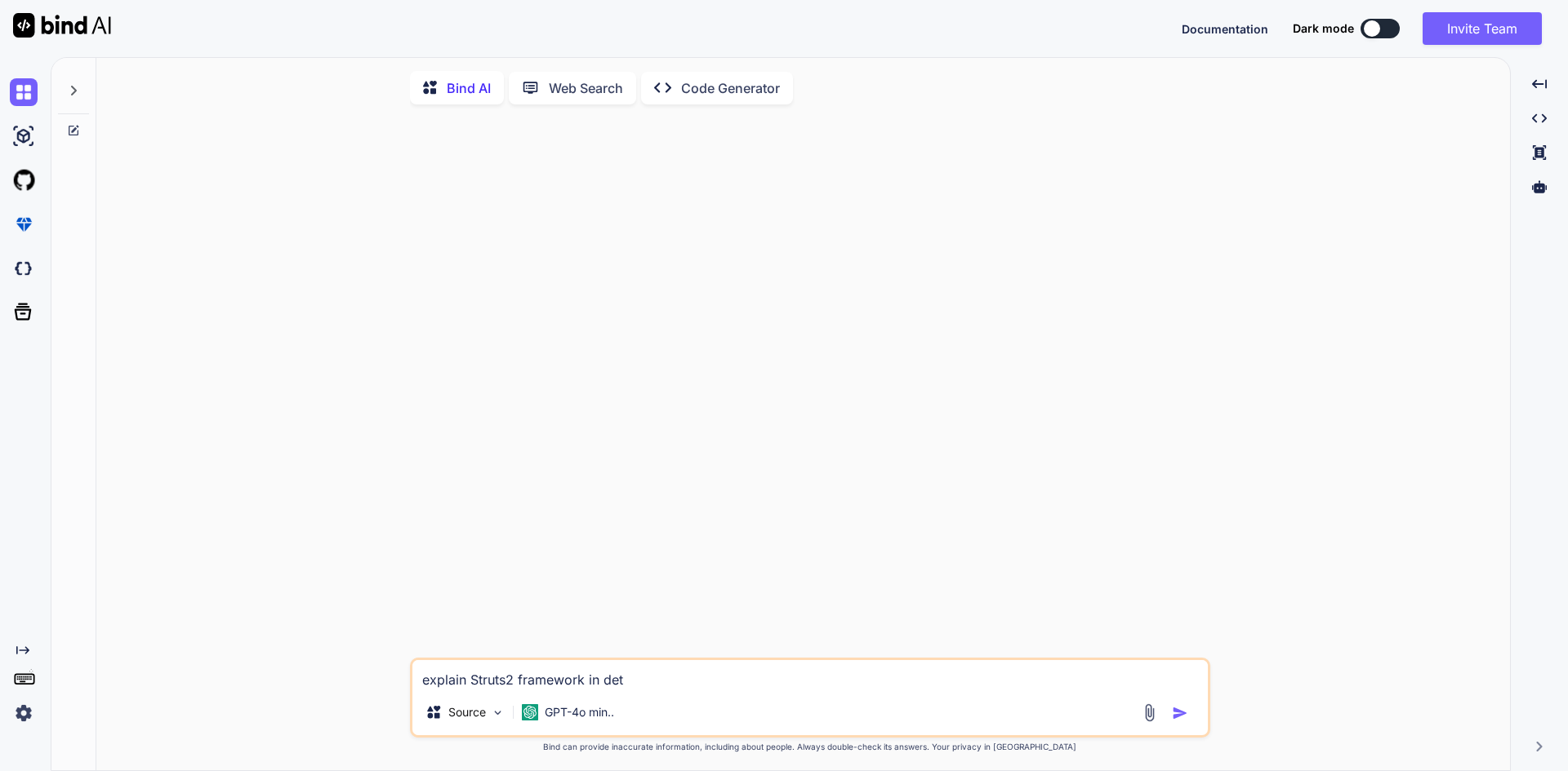
type textarea "x"
type textarea "explain Struts2 framework in detai"
type textarea "x"
type textarea "explain Struts2 framework in detail"
type textarea "x"
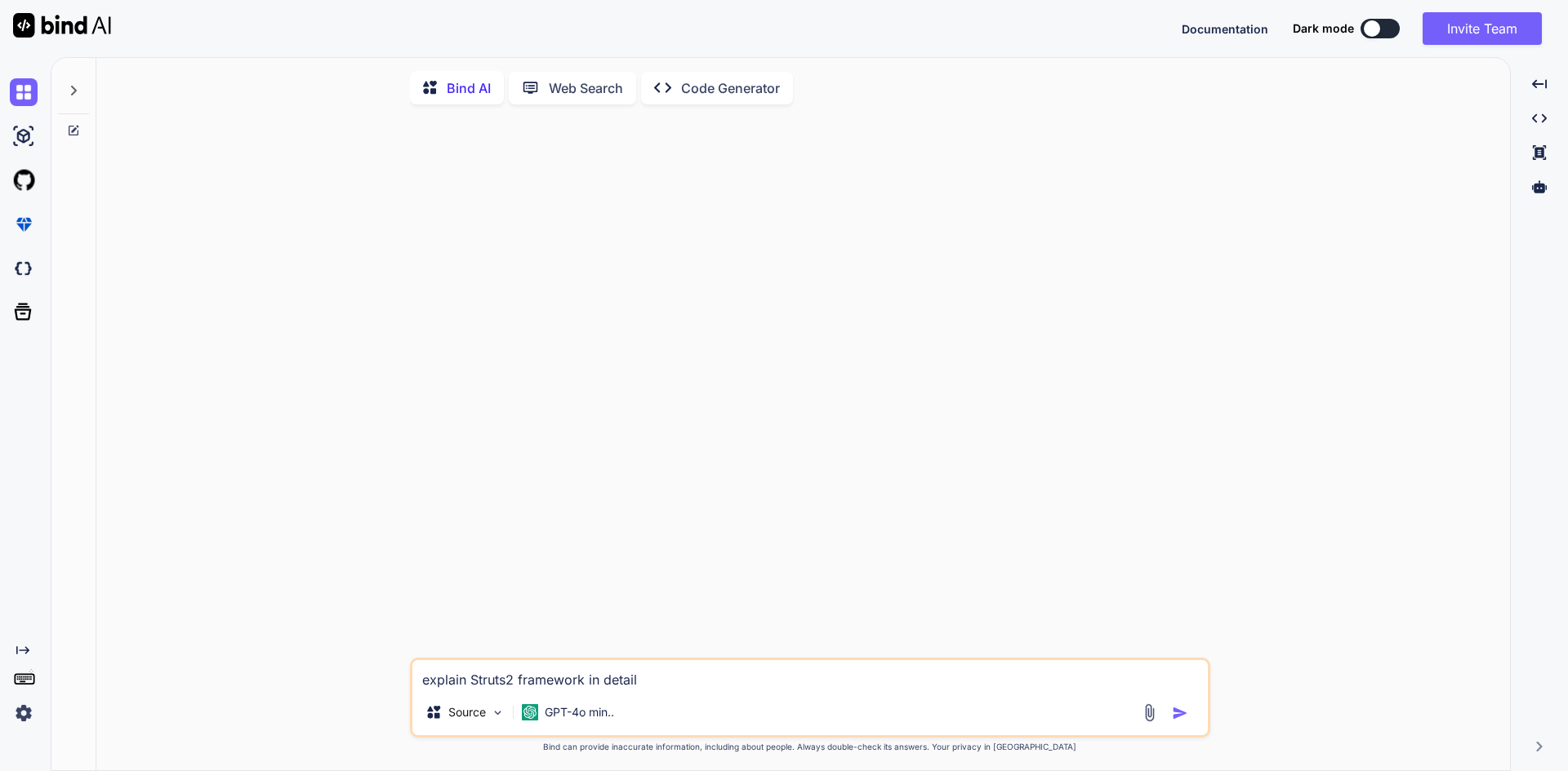
type textarea "explain Struts2 framework in details"
type textarea "x"
type textarea "explain Struts2 framework in details"
type textarea "x"
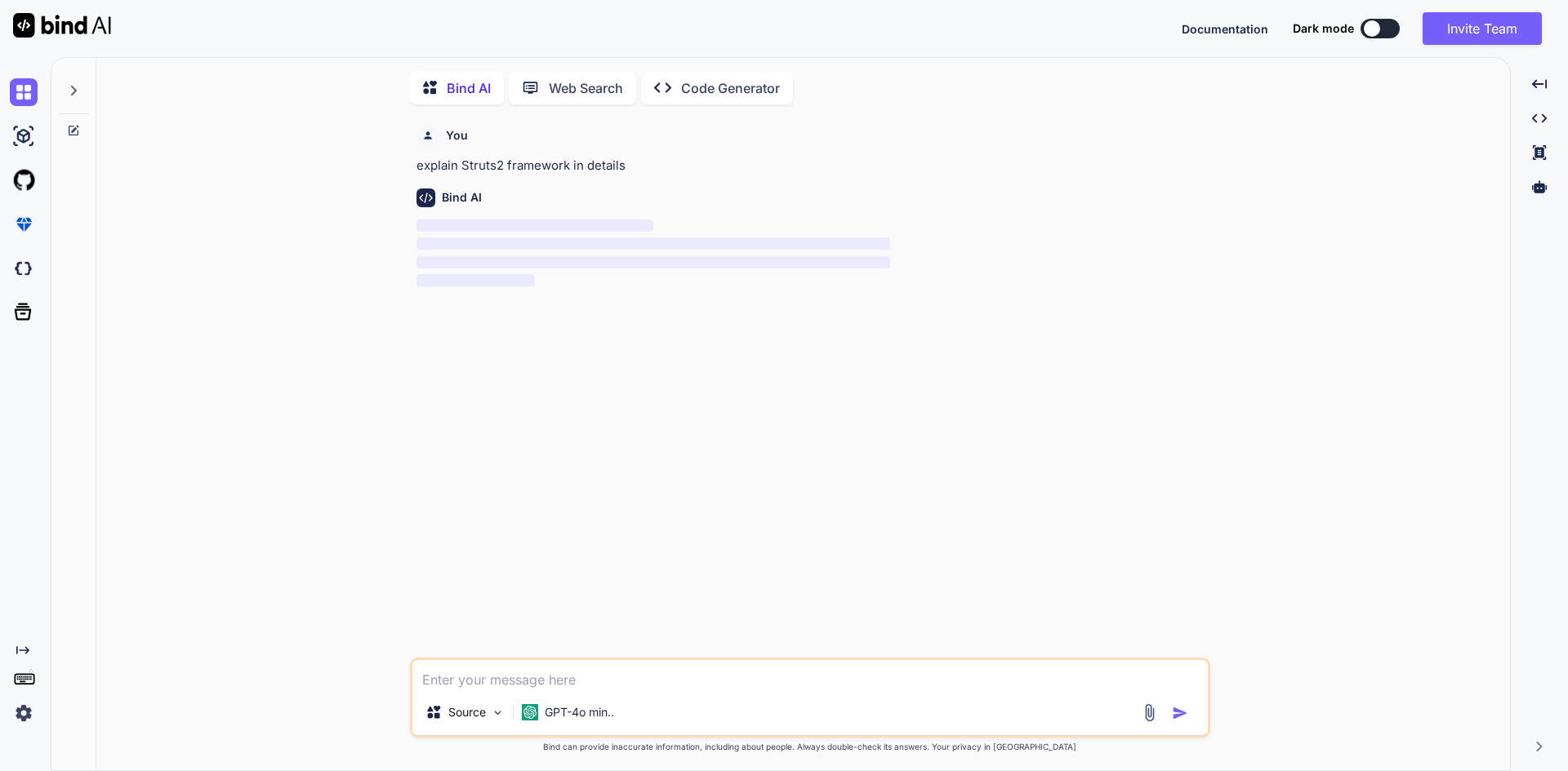
scroll to position [6, 0]
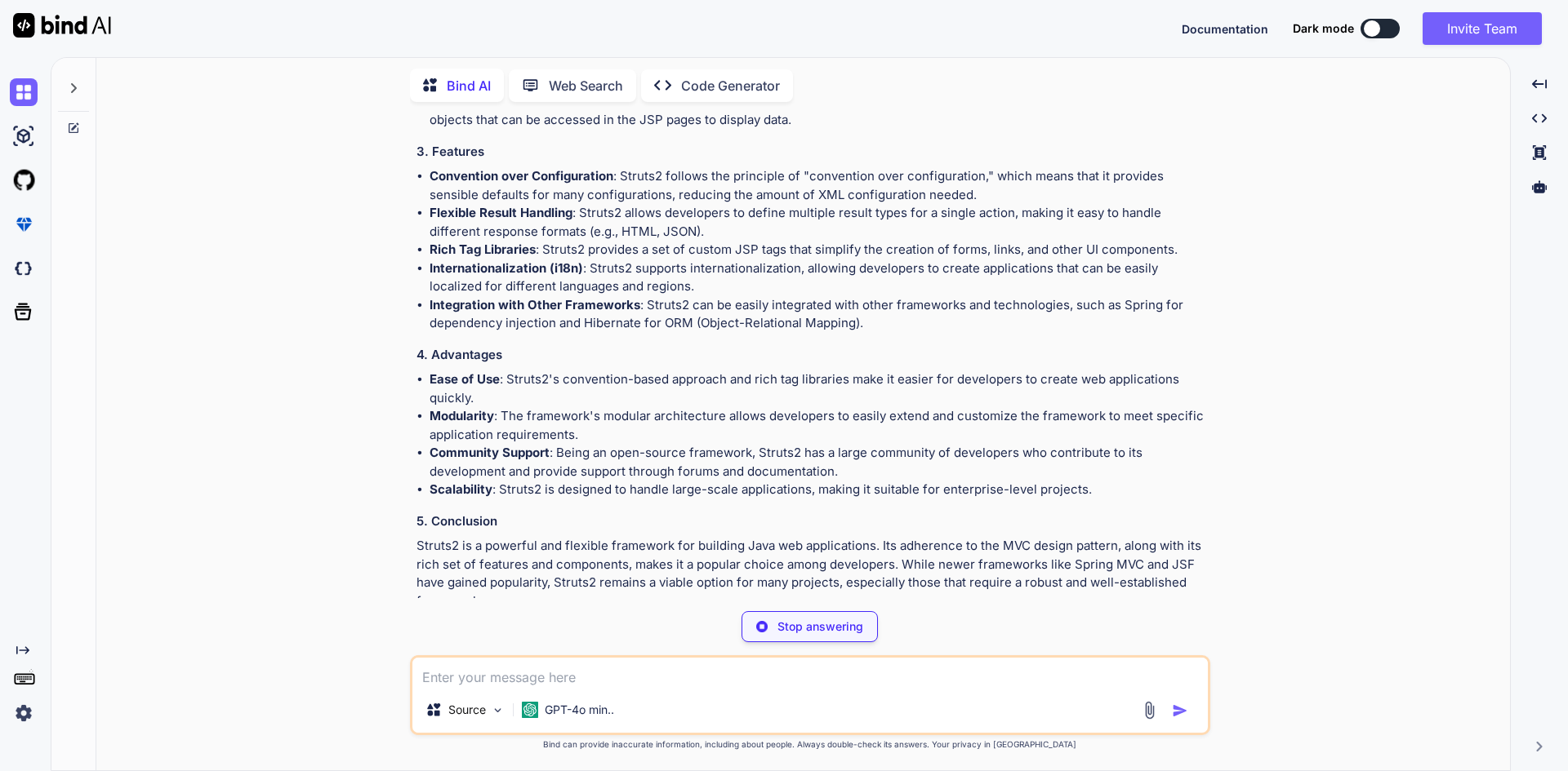
type textarea "x"
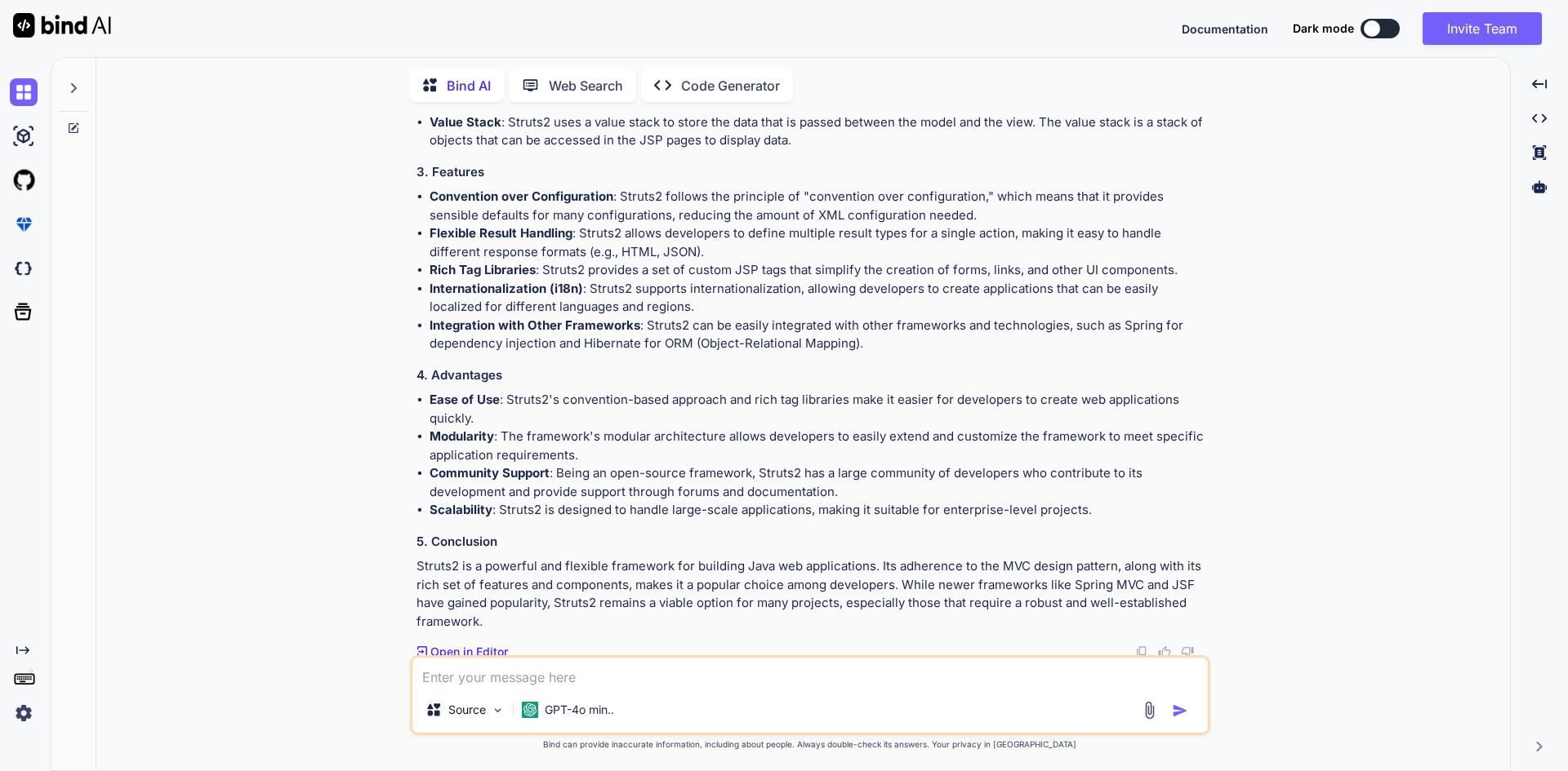
click at [918, 343] on div "You explain Struts2 framework in details Bind AI Struts2 is a popular open-sour…" at bounding box center [809, 443] width 1400 height 656
